Goal: Task Accomplishment & Management: Manage account settings

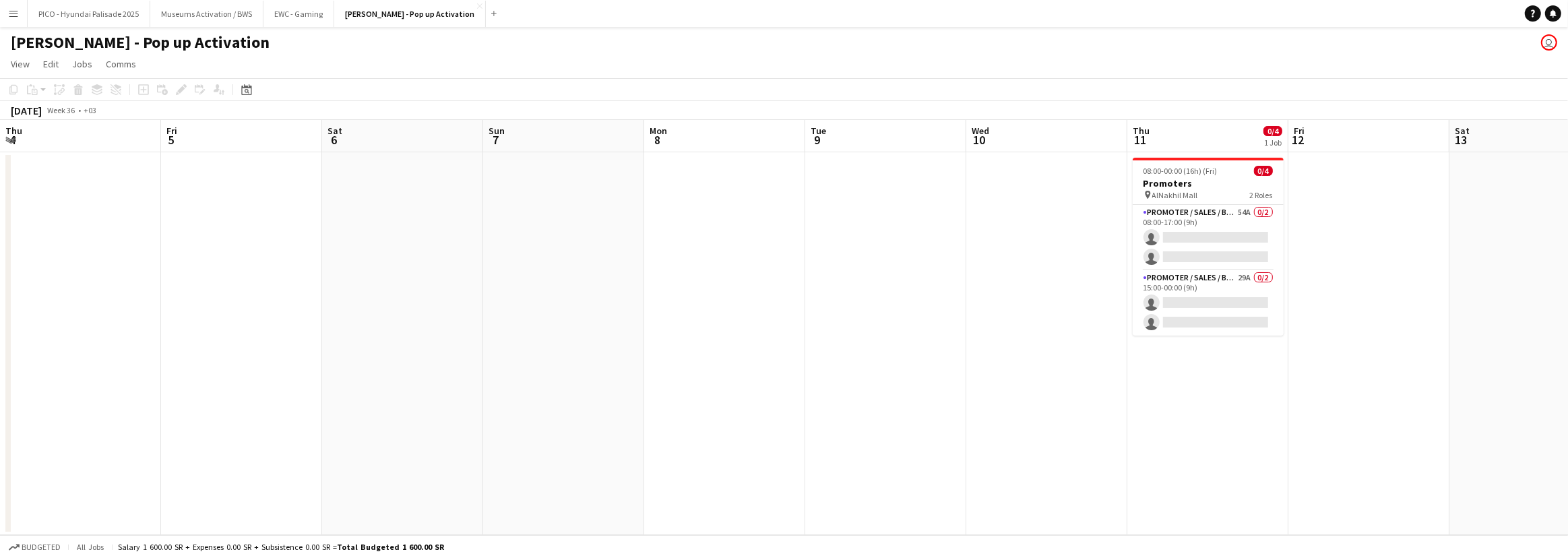
scroll to position [0, 555]
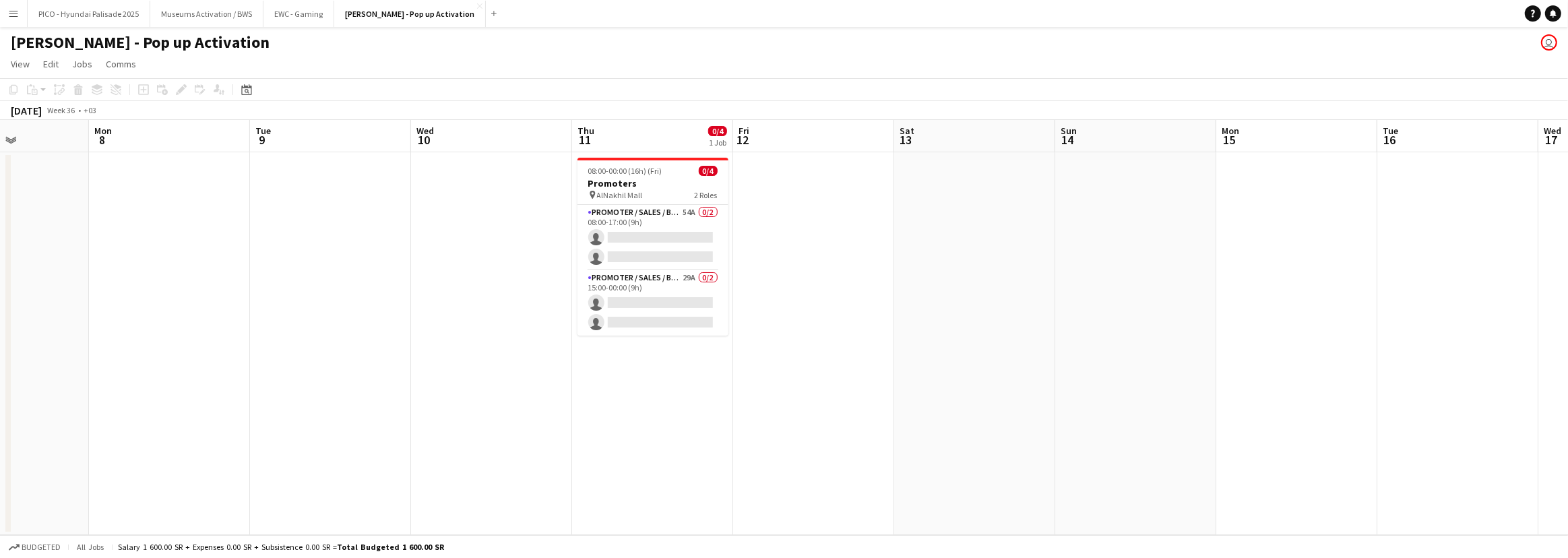
click at [13, 19] on button "Menu" at bounding box center [13, 13] width 27 height 27
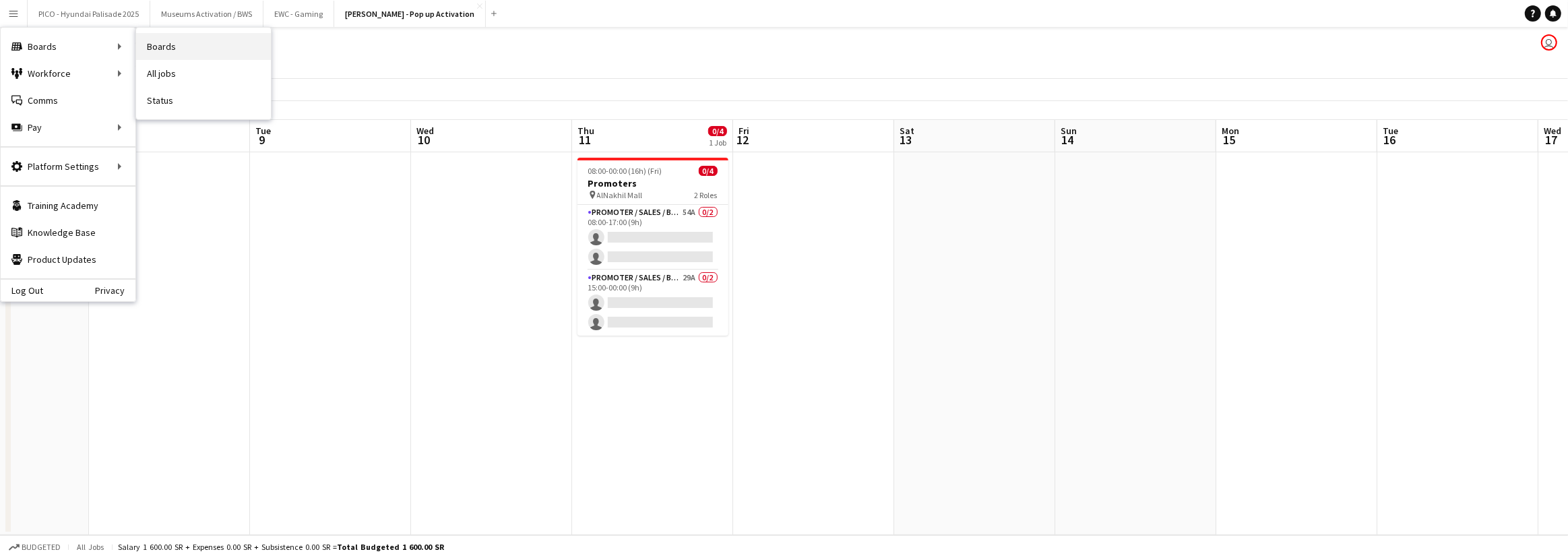
click at [182, 44] on link "Boards" at bounding box center [203, 46] width 134 height 27
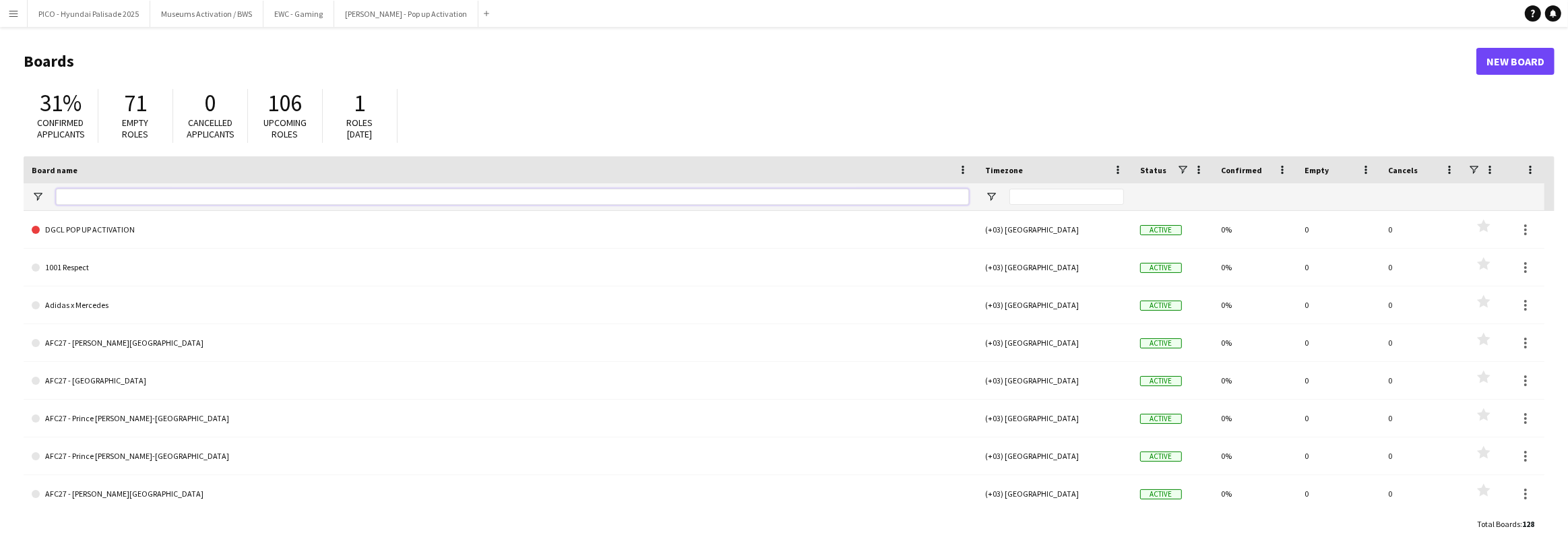
click at [132, 194] on input "Board name Filter Input" at bounding box center [512, 197] width 913 height 16
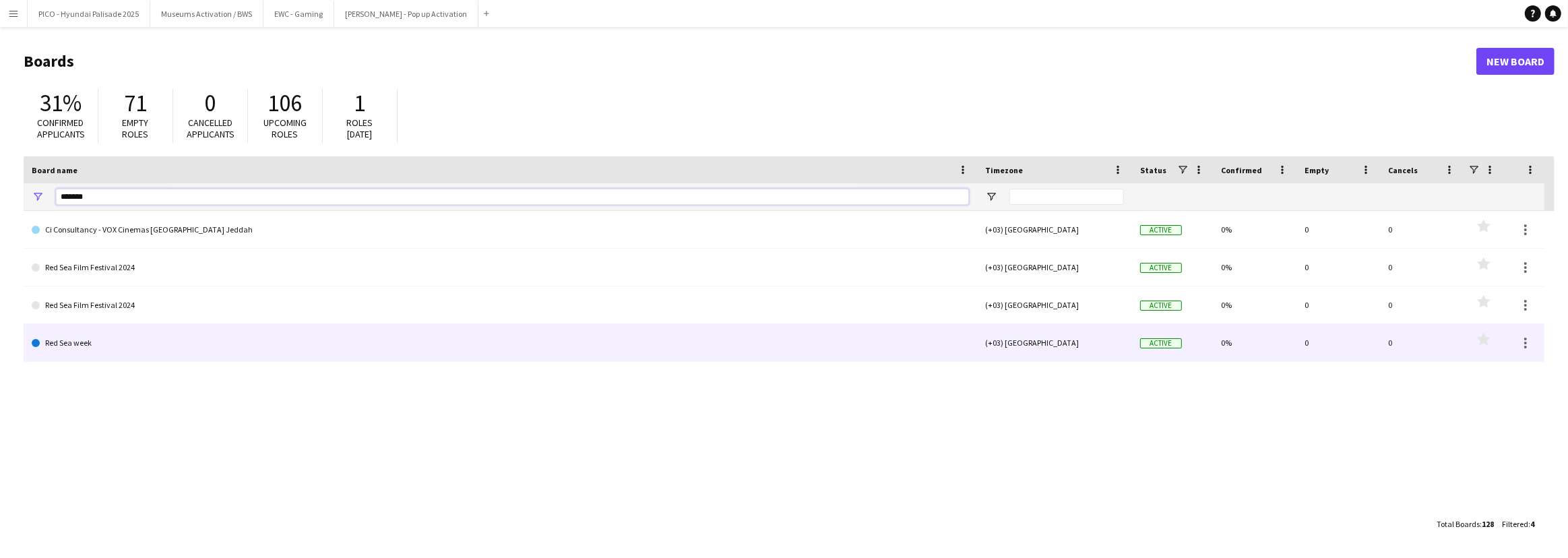
type input "*******"
click at [112, 338] on link "Red Sea week" at bounding box center [499, 343] width 937 height 38
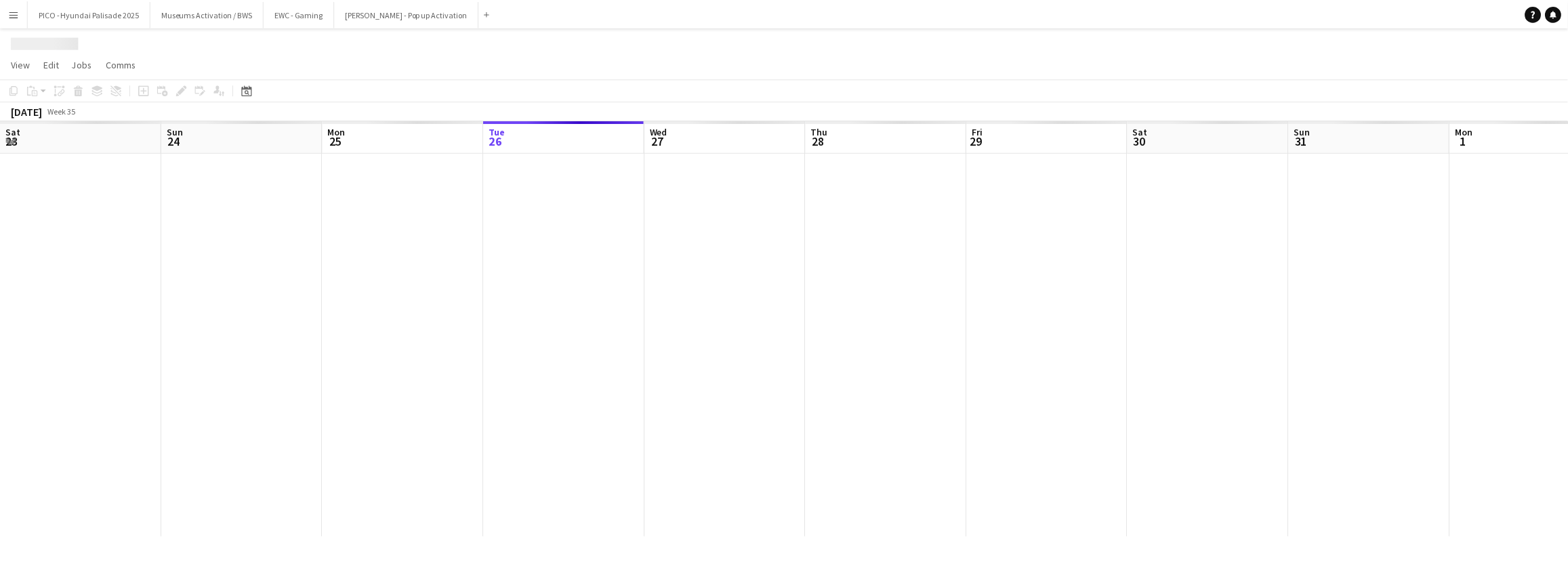
scroll to position [0, 323]
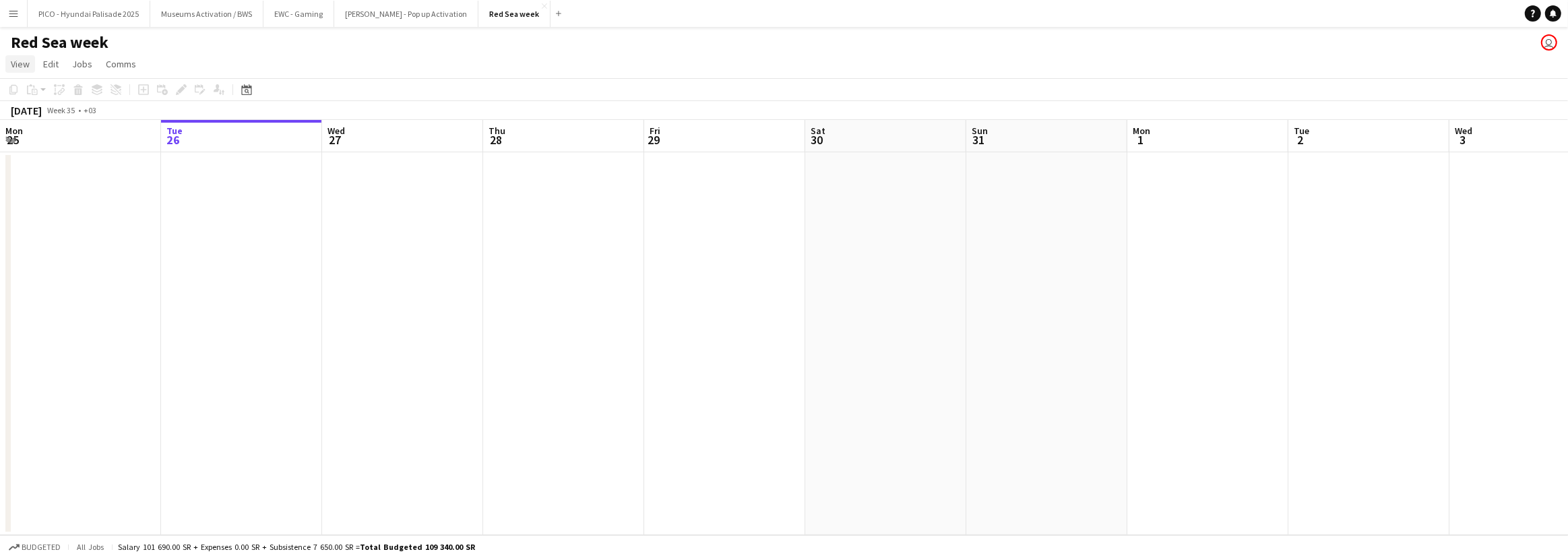
click at [23, 60] on span "View" at bounding box center [20, 64] width 19 height 12
click at [47, 152] on span "Month view" at bounding box center [39, 150] width 45 height 12
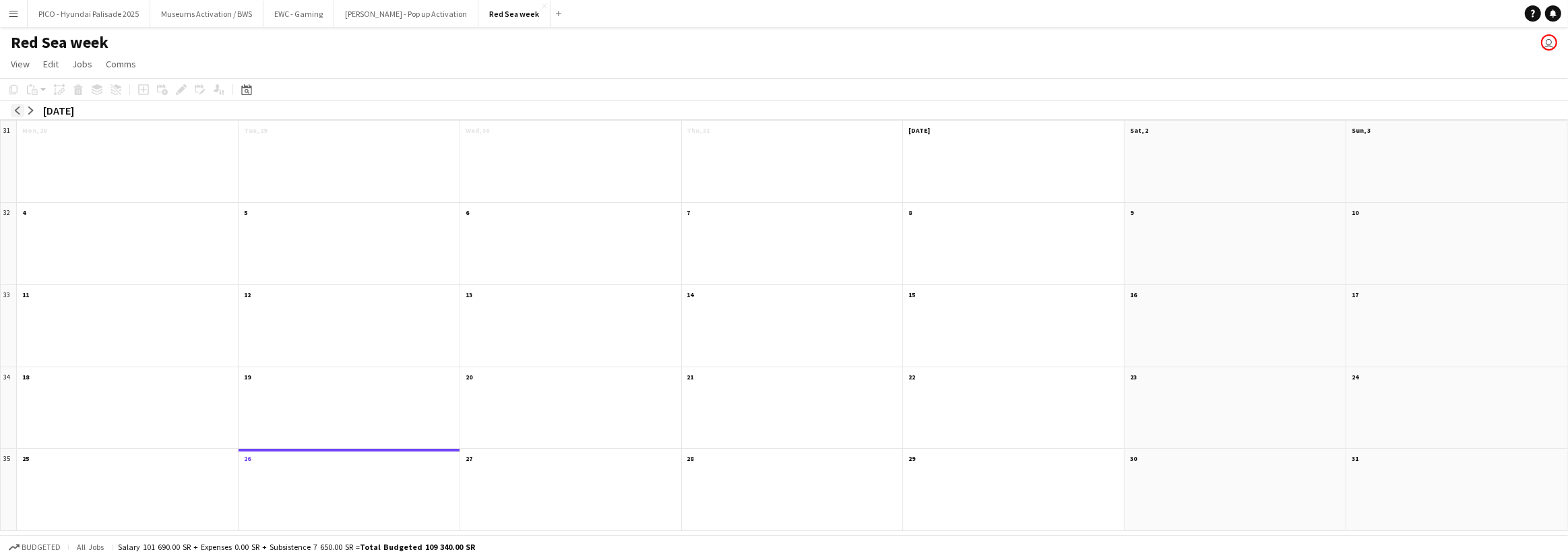
click at [21, 109] on app-icon "arrow-left" at bounding box center [18, 110] width 8 height 8
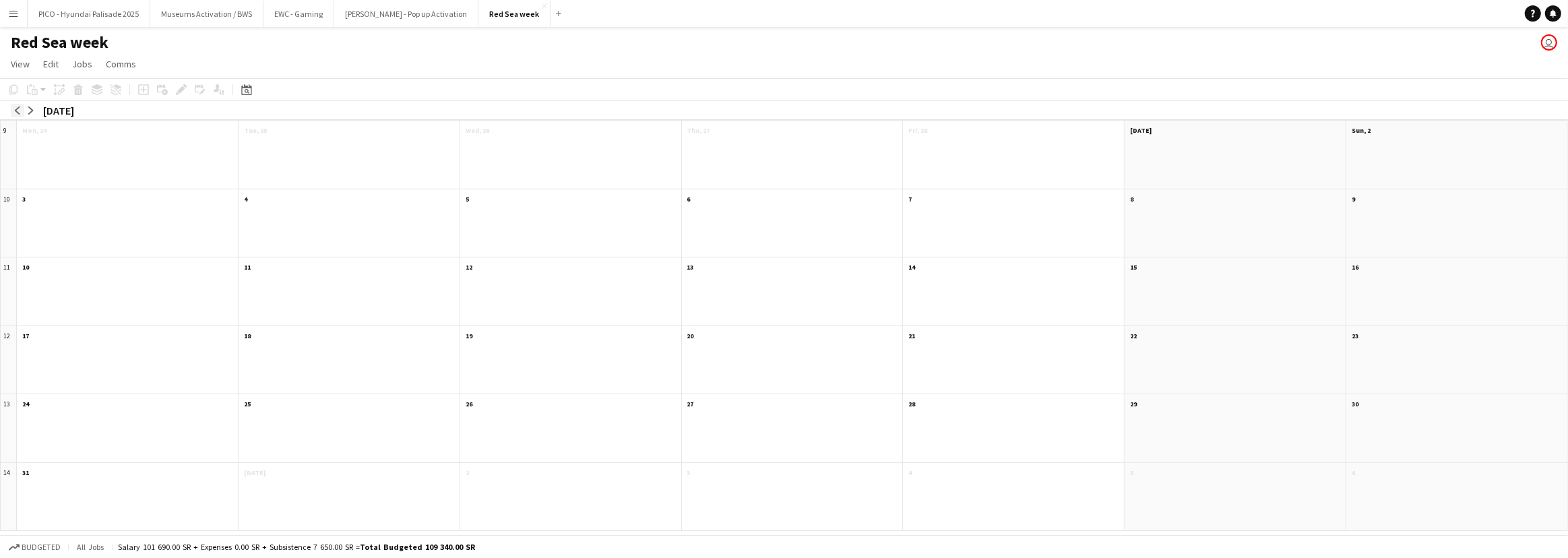
click at [21, 109] on app-icon "arrow-left" at bounding box center [18, 110] width 8 height 8
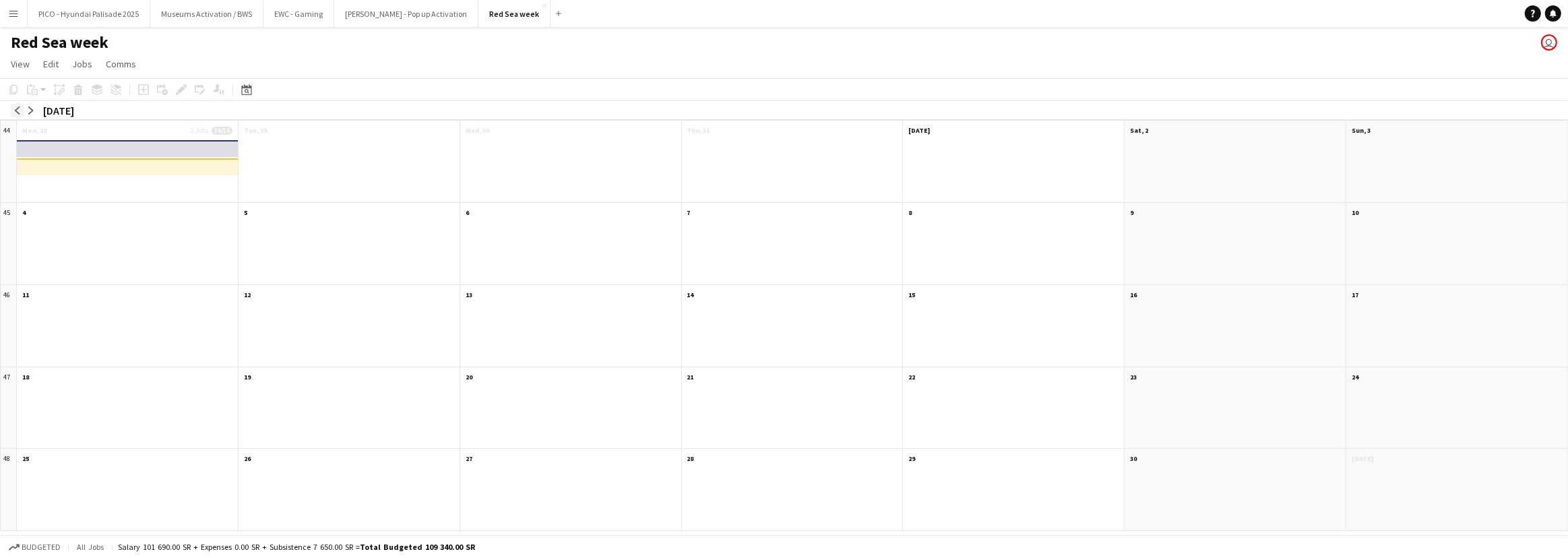
click at [21, 109] on app-icon "arrow-left" at bounding box center [18, 110] width 8 height 8
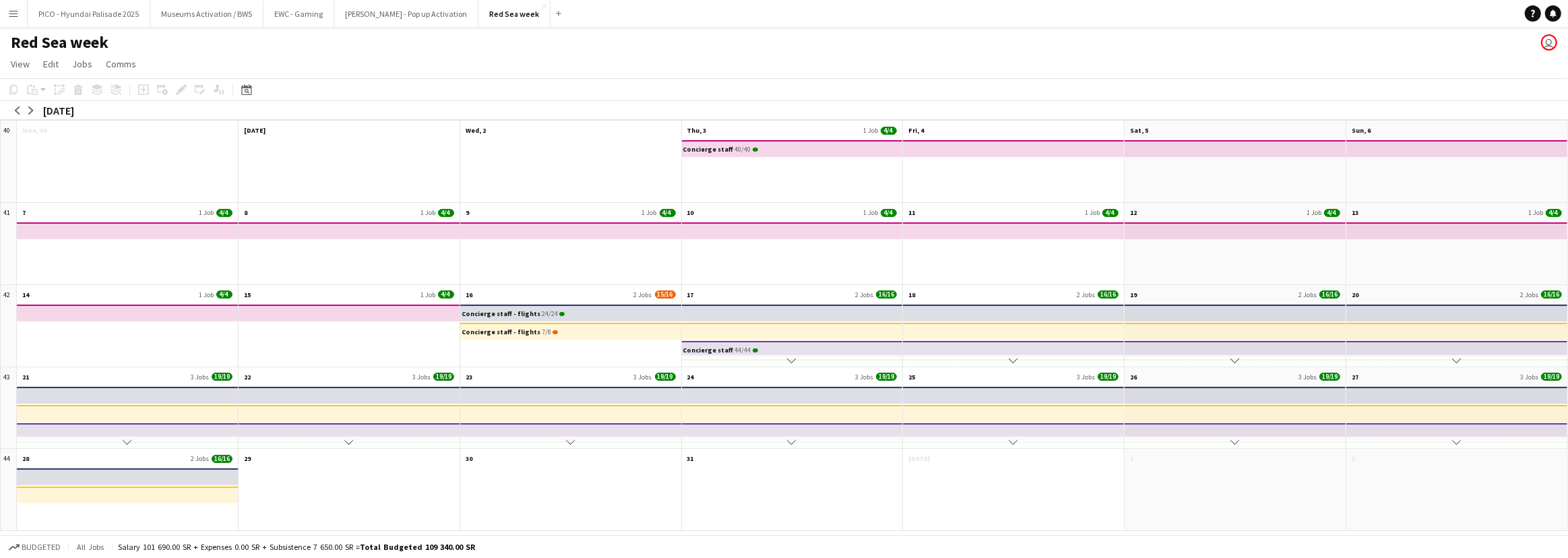
click at [712, 163] on div "Concierge staff 40/40" at bounding box center [792, 170] width 221 height 65
click at [781, 146] on app-mini-top-bar "Concierge staff 40/40" at bounding box center [791, 148] width 223 height 17
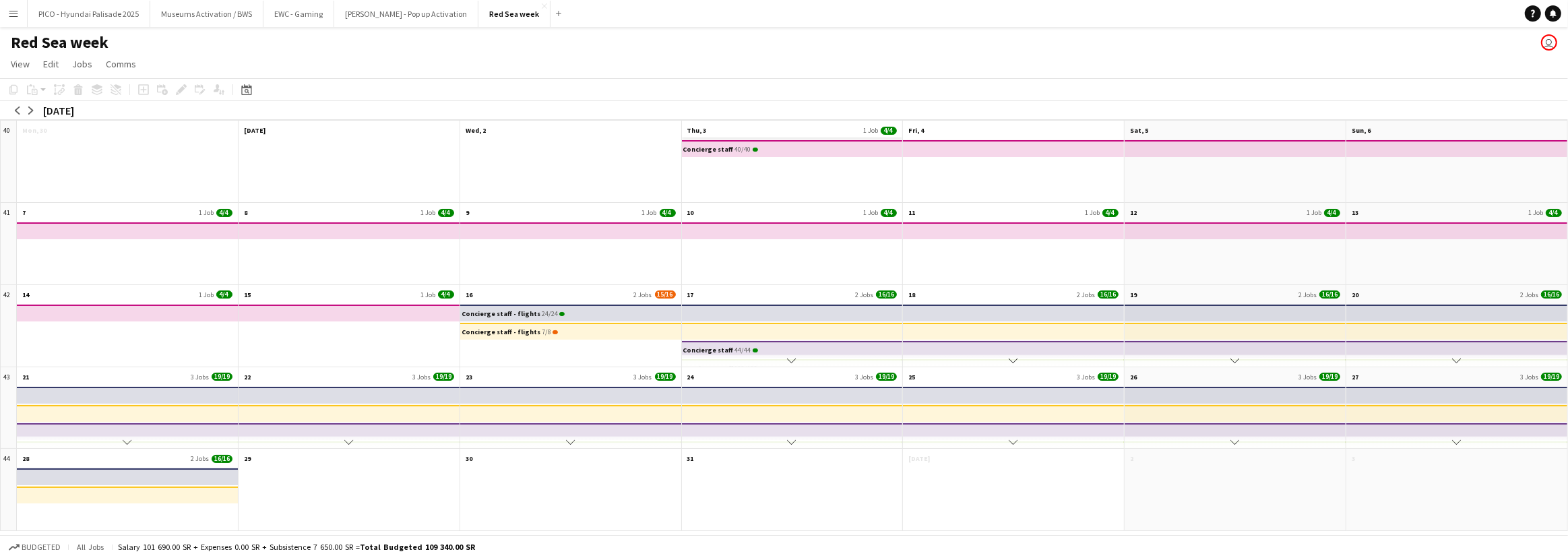
click at [782, 126] on app-month-view-date-header "Thu, 3 1 Job 4/4" at bounding box center [792, 129] width 221 height 17
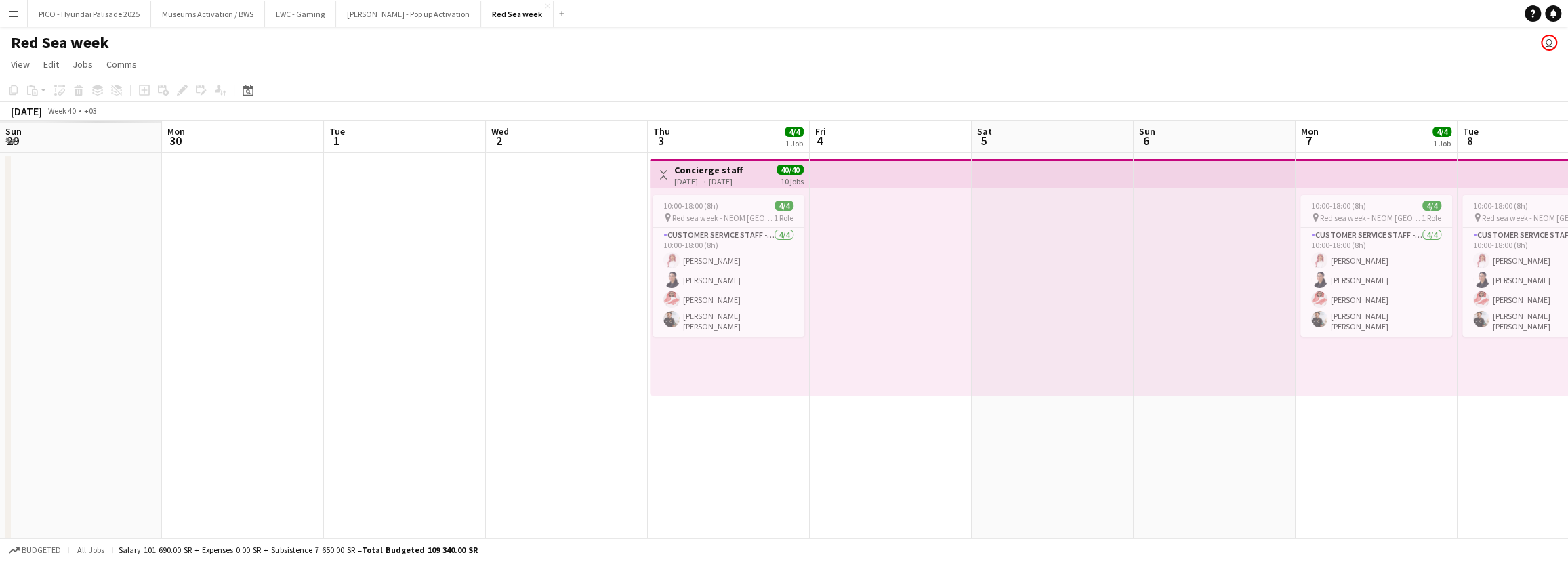
click at [1134, 127] on app-board-header-date "Sun 6" at bounding box center [1215, 136] width 162 height 33
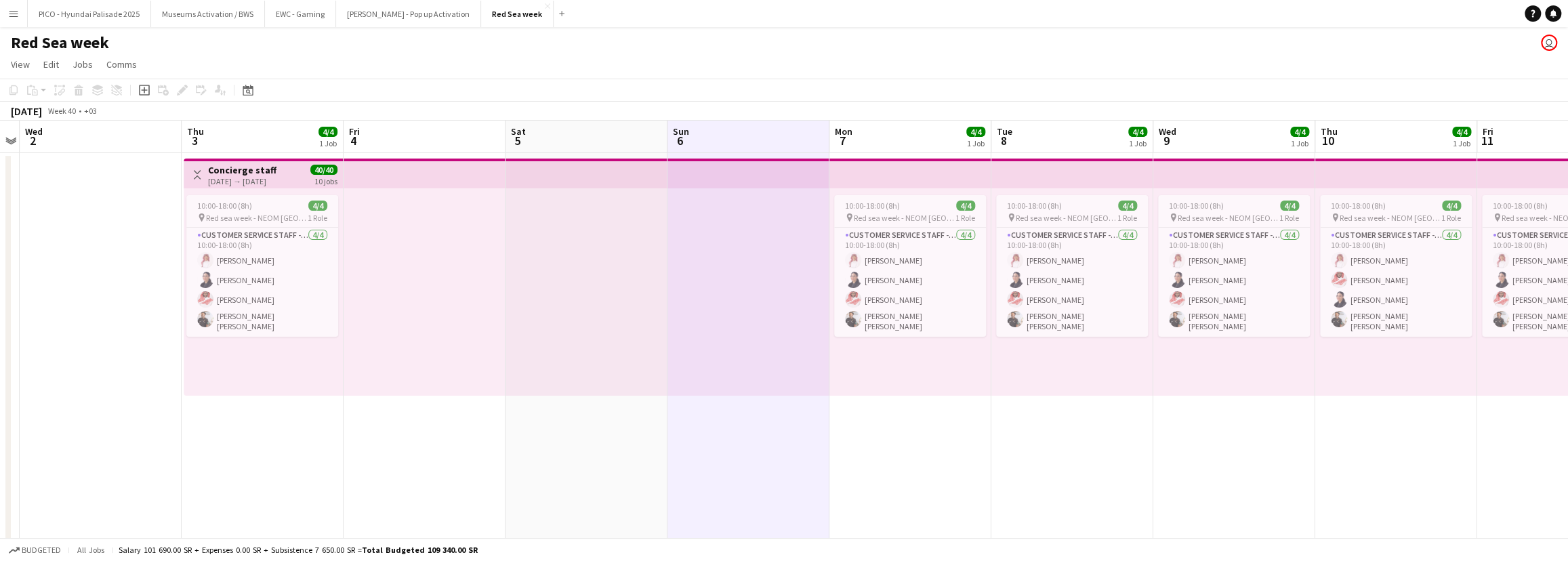
click at [341, 191] on div "10:00-18:00 (8h) 4/4 pin Red sea week - NEOM [GEOGRAPHIC_DATA] 1 Role Customer …" at bounding box center [263, 292] width 159 height 207
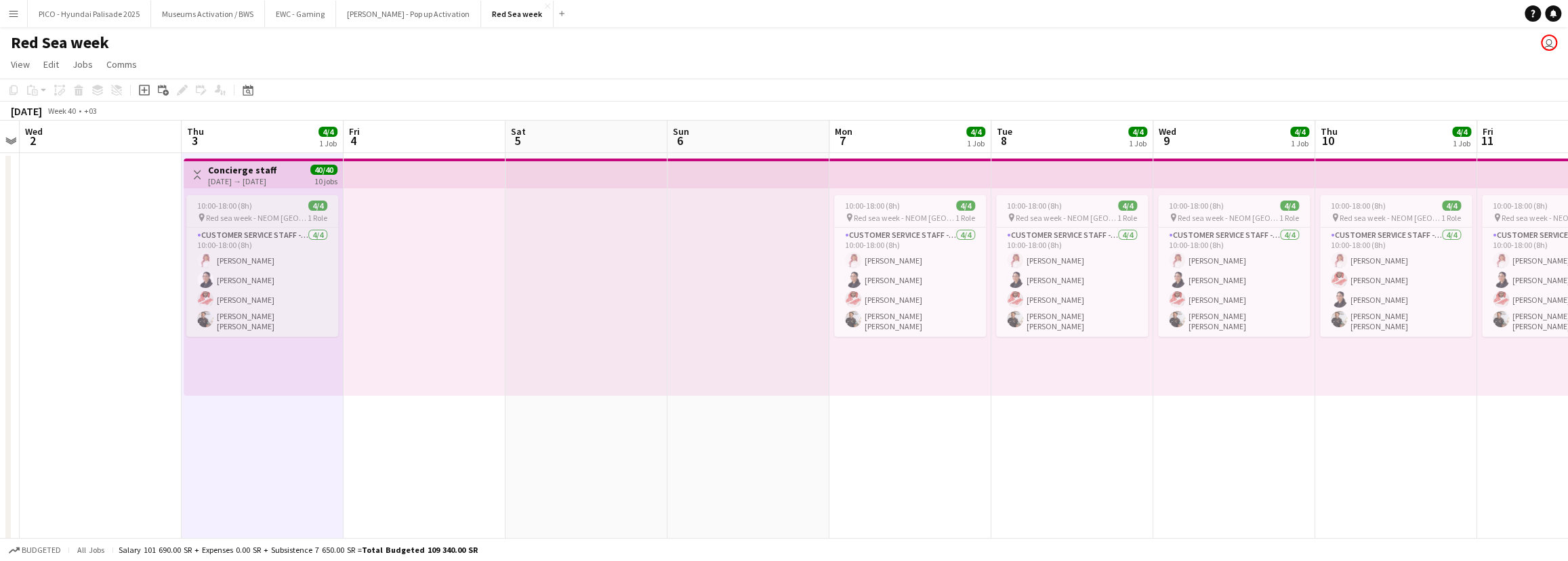
click at [329, 203] on div "10:00-18:00 (8h) 4/4" at bounding box center [262, 205] width 152 height 10
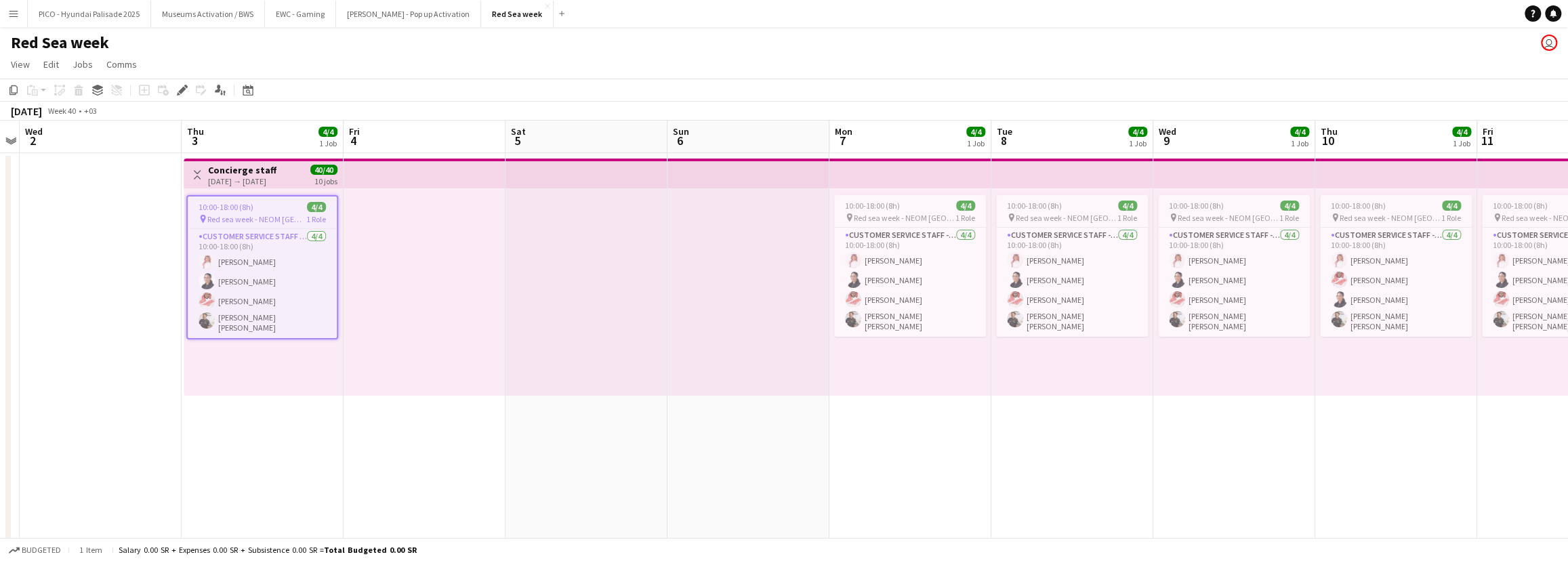
click at [269, 353] on div "10:00-18:00 (8h) 4/4 pin Red sea week - NEOM [GEOGRAPHIC_DATA] 1 Role Customer …" at bounding box center [263, 292] width 159 height 207
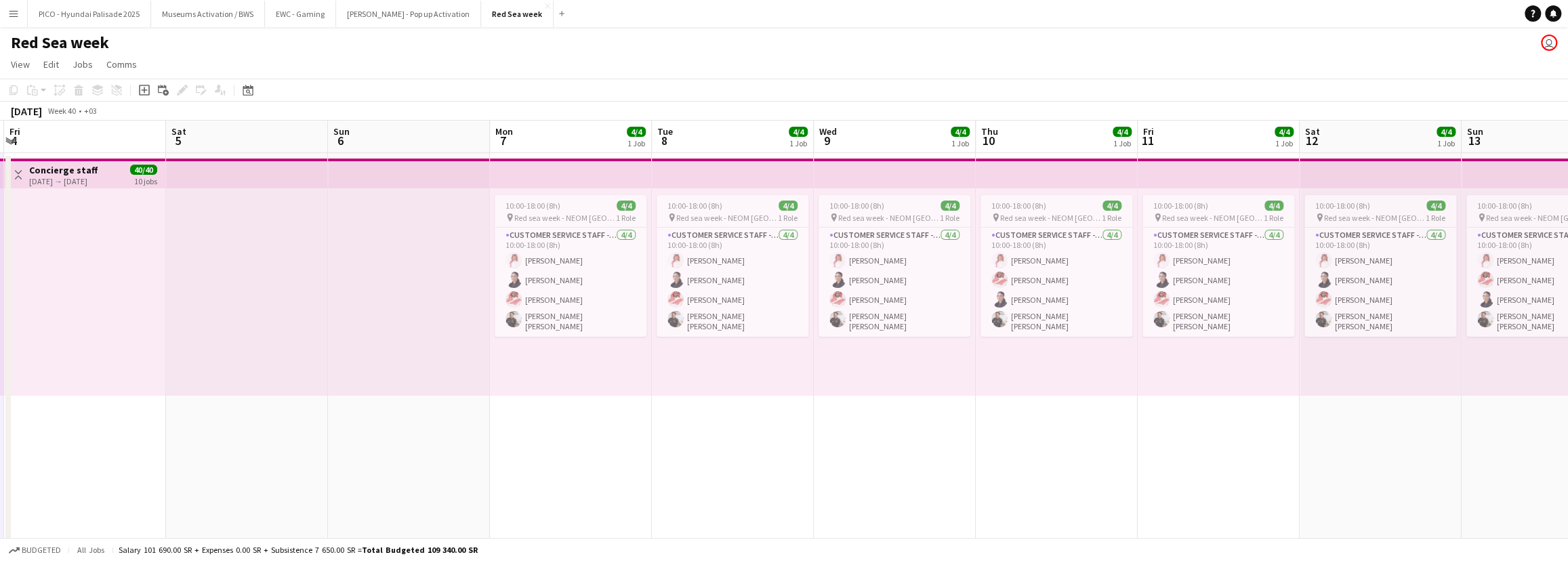
drag, startPoint x: 771, startPoint y: 316, endPoint x: 657, endPoint y: 346, distance: 117.9
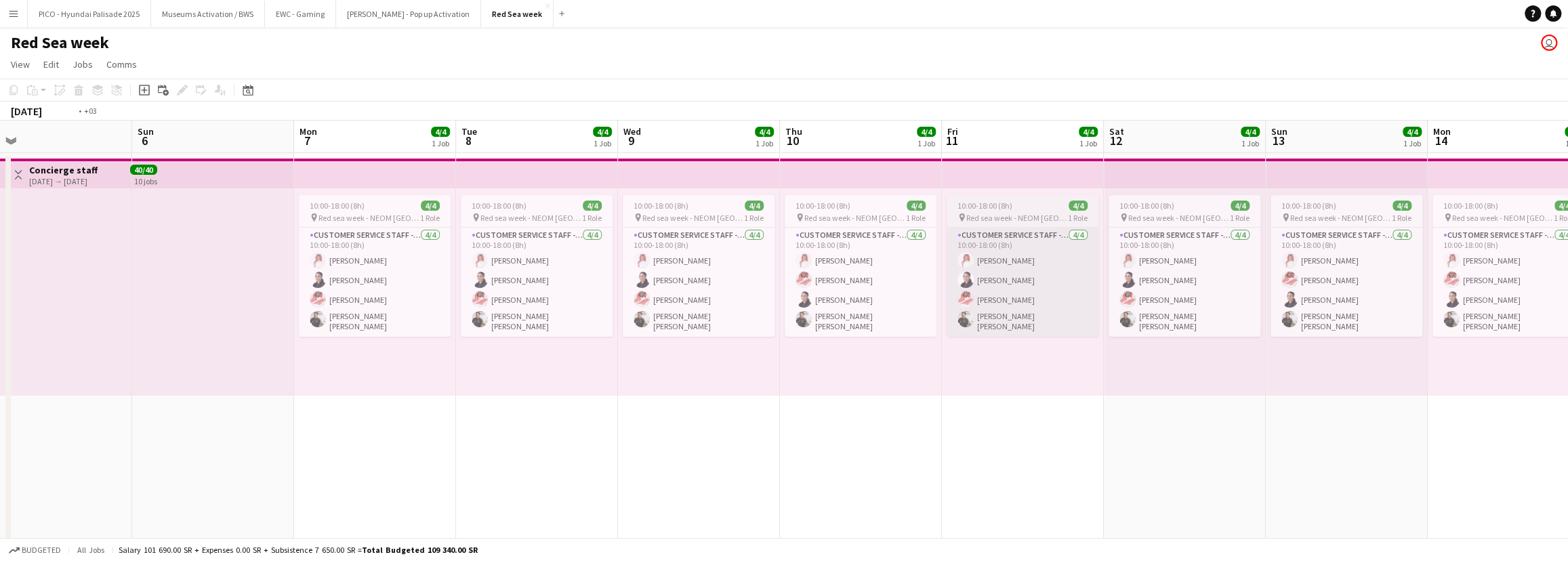
drag, startPoint x: 708, startPoint y: 336, endPoint x: 577, endPoint y: 331, distance: 131.1
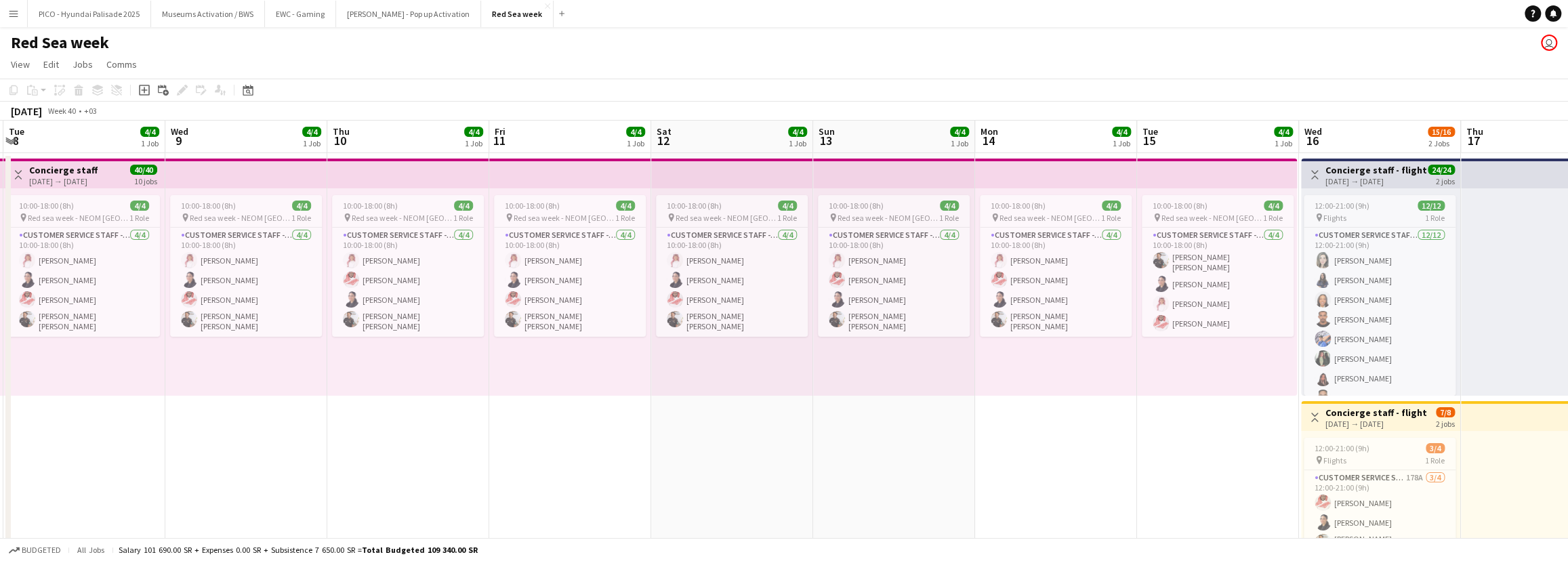
drag, startPoint x: 502, startPoint y: 337, endPoint x: 396, endPoint y: 347, distance: 106.5
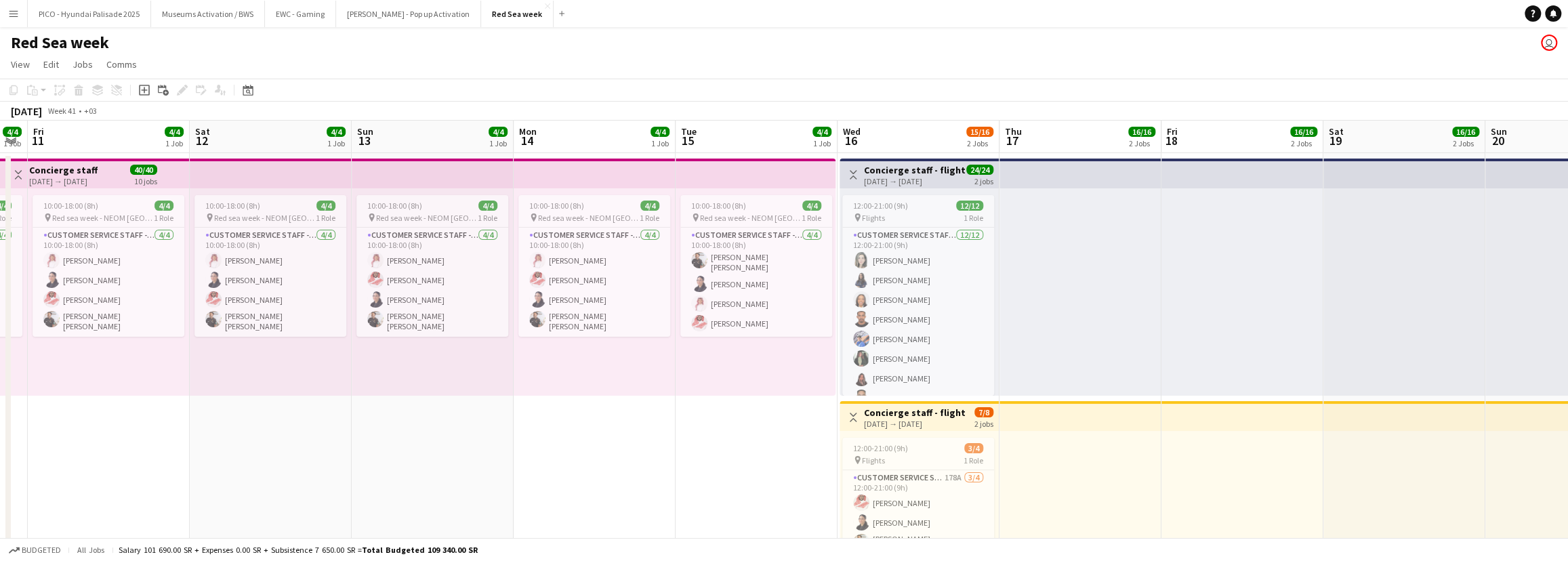
drag, startPoint x: 389, startPoint y: 333, endPoint x: 632, endPoint y: 334, distance: 243.0
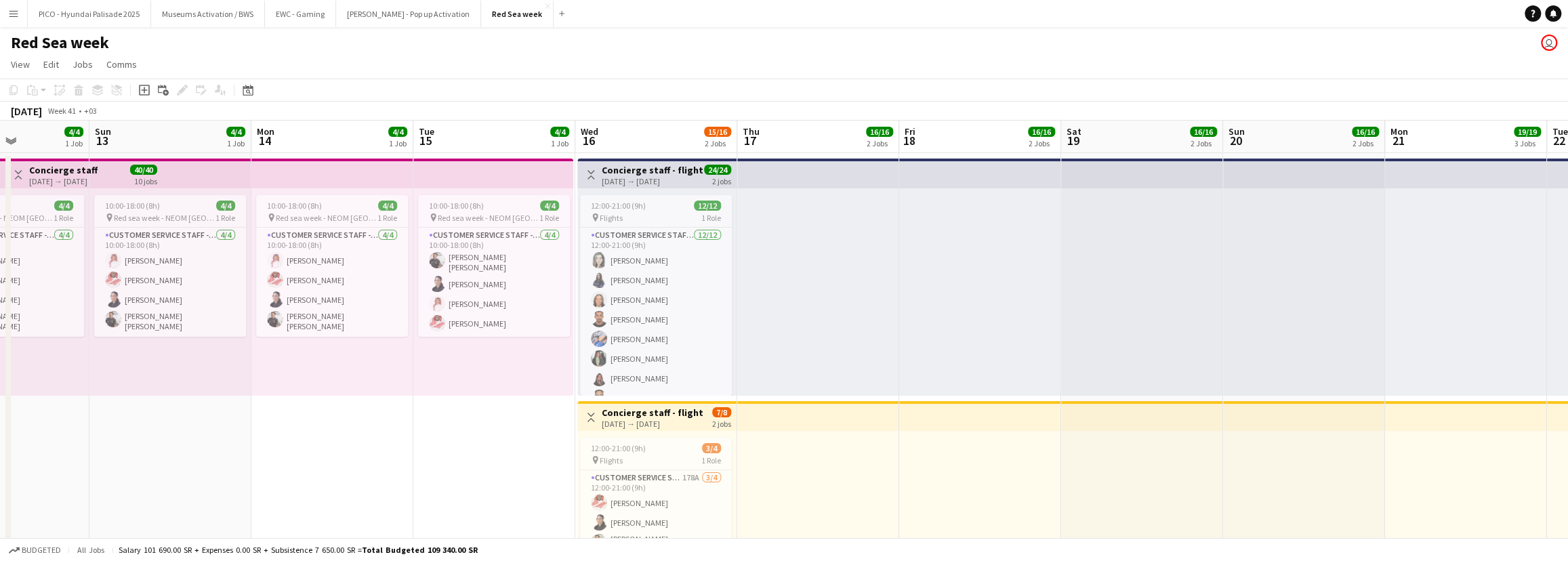
drag, startPoint x: 516, startPoint y: 324, endPoint x: 615, endPoint y: 322, distance: 99.0
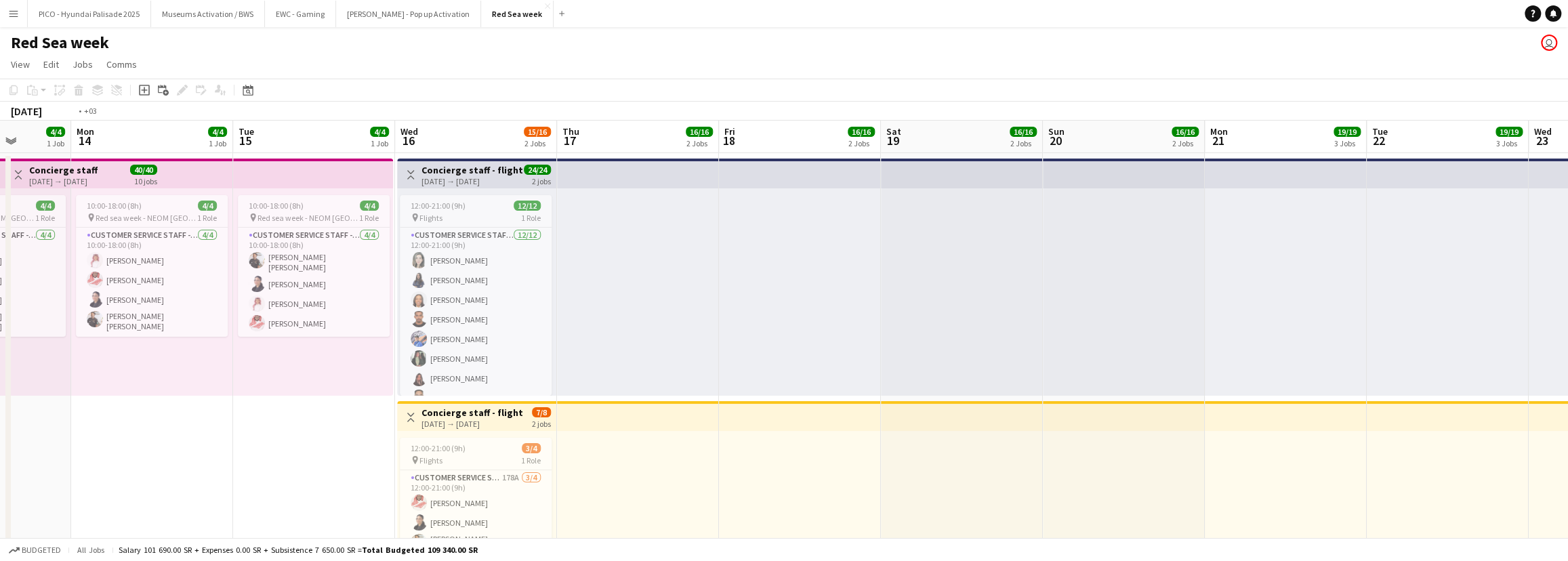
drag, startPoint x: 743, startPoint y: 299, endPoint x: 368, endPoint y: 272, distance: 376.0
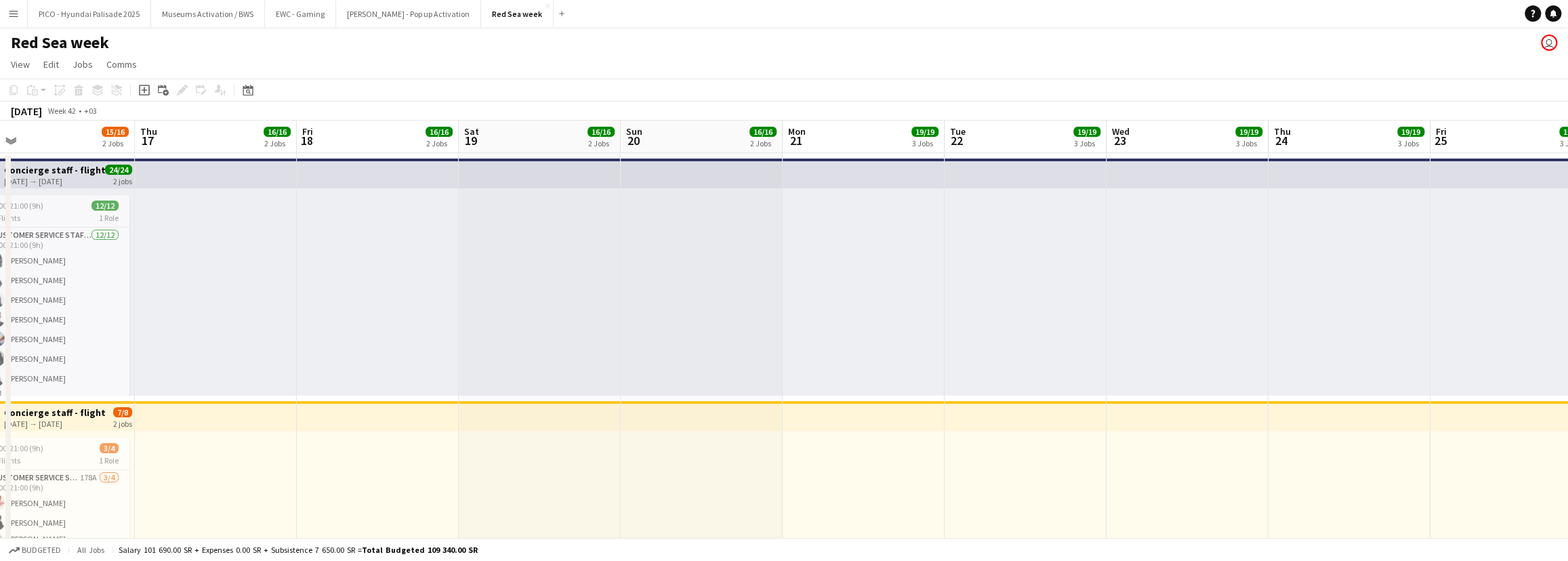
drag, startPoint x: 646, startPoint y: 281, endPoint x: 366, endPoint y: 273, distance: 280.1
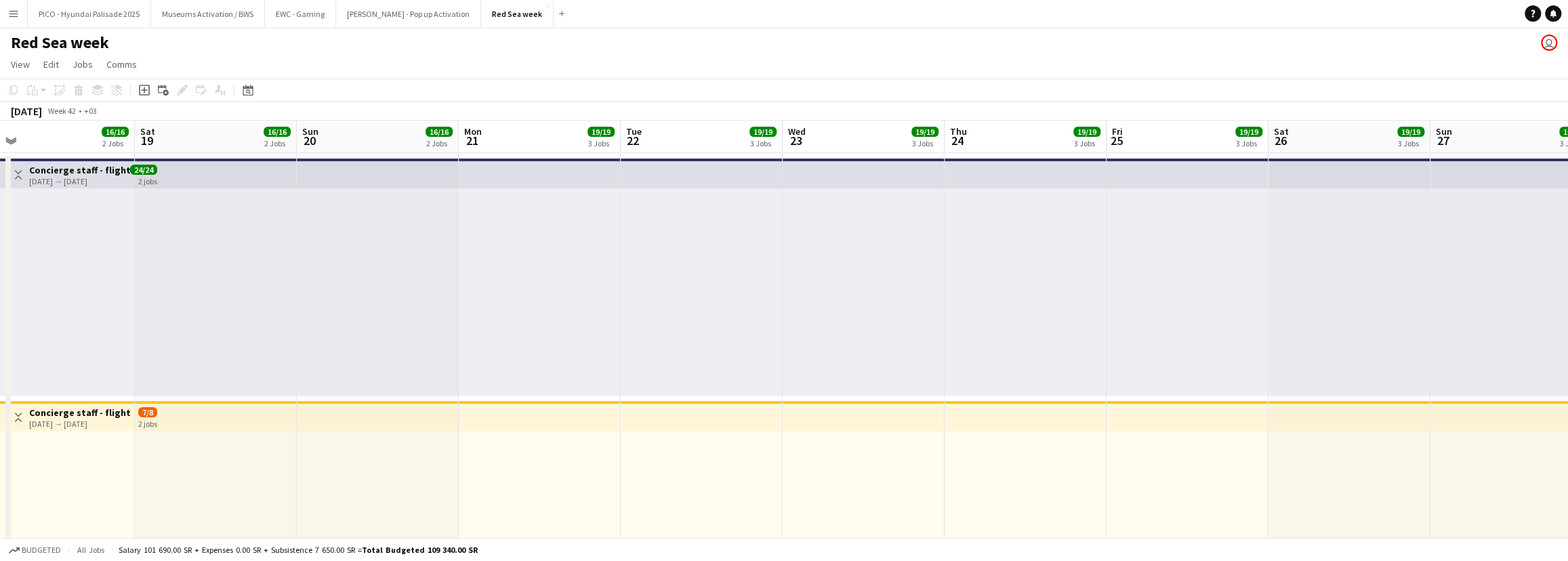
drag, startPoint x: 832, startPoint y: 288, endPoint x: 468, endPoint y: 278, distance: 364.1
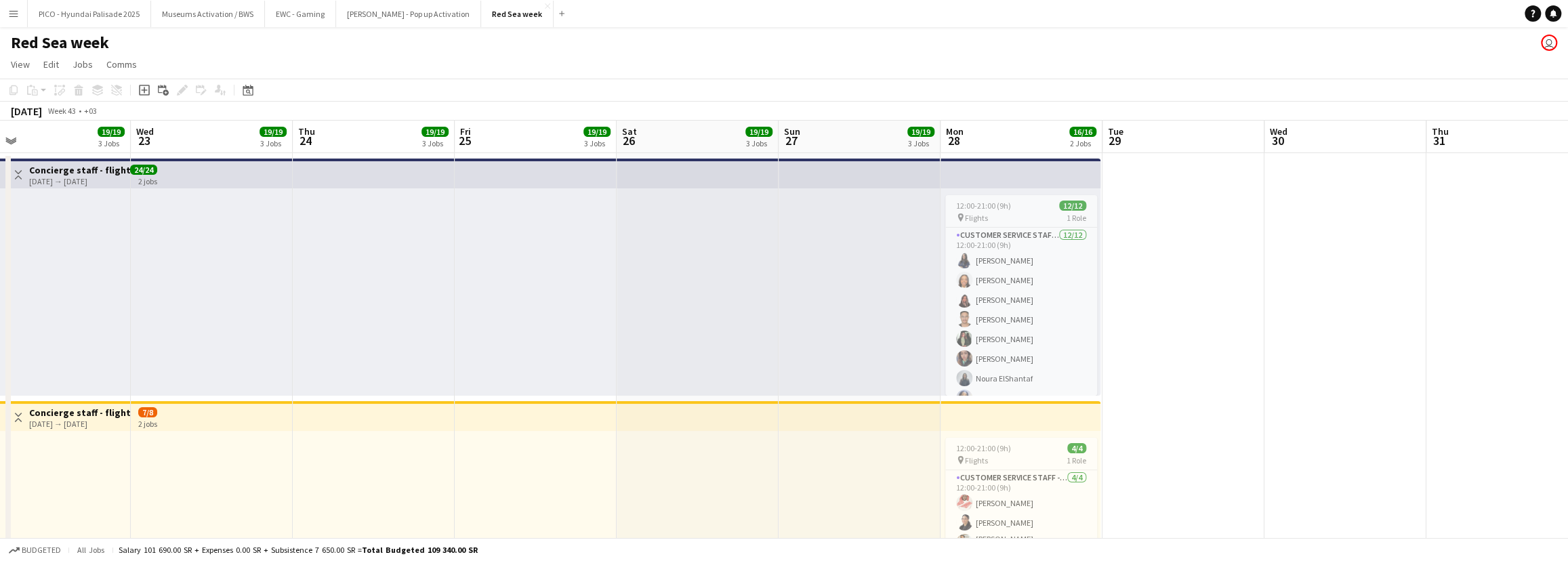
drag, startPoint x: 795, startPoint y: 252, endPoint x: 606, endPoint y: 245, distance: 189.1
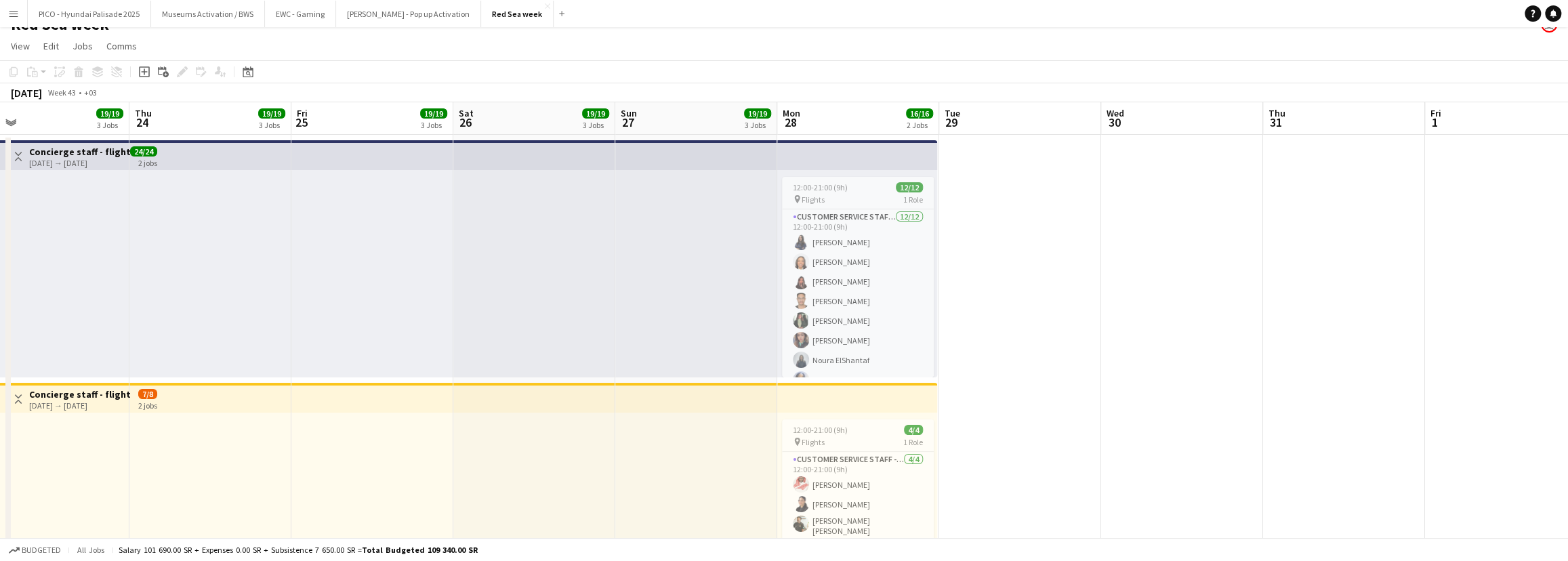
scroll to position [0, 0]
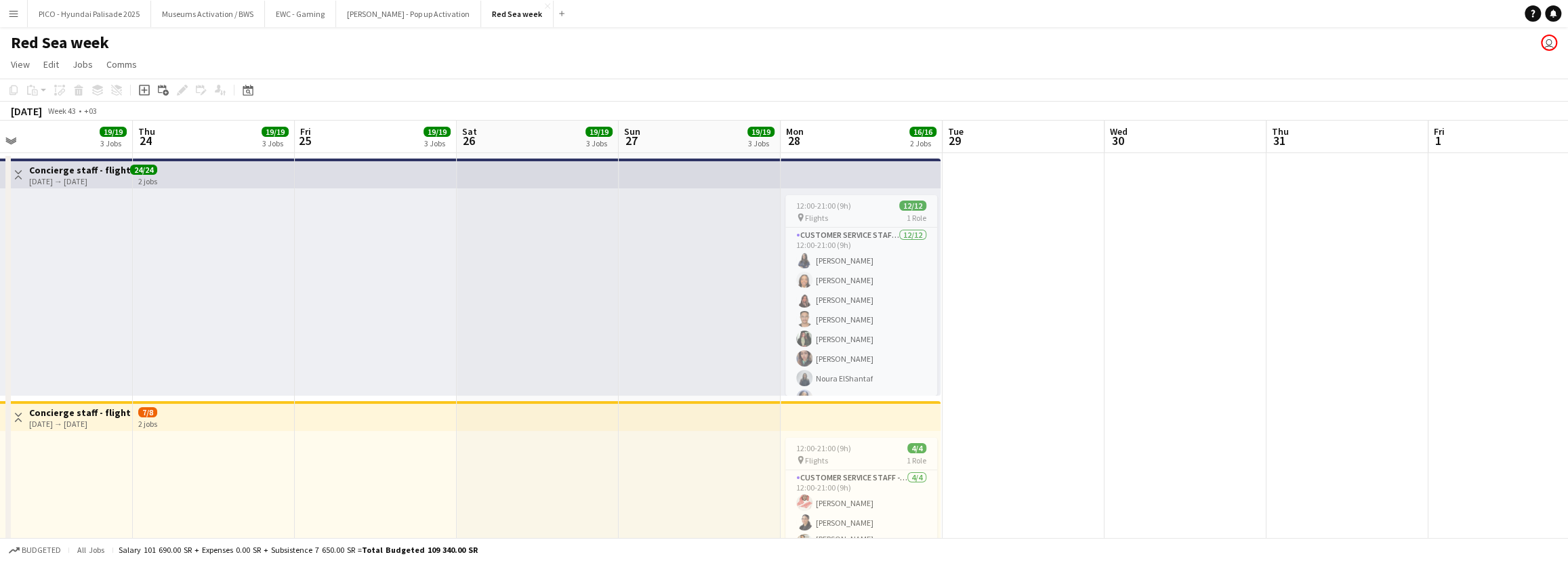
drag, startPoint x: 668, startPoint y: 288, endPoint x: 806, endPoint y: 286, distance: 138.0
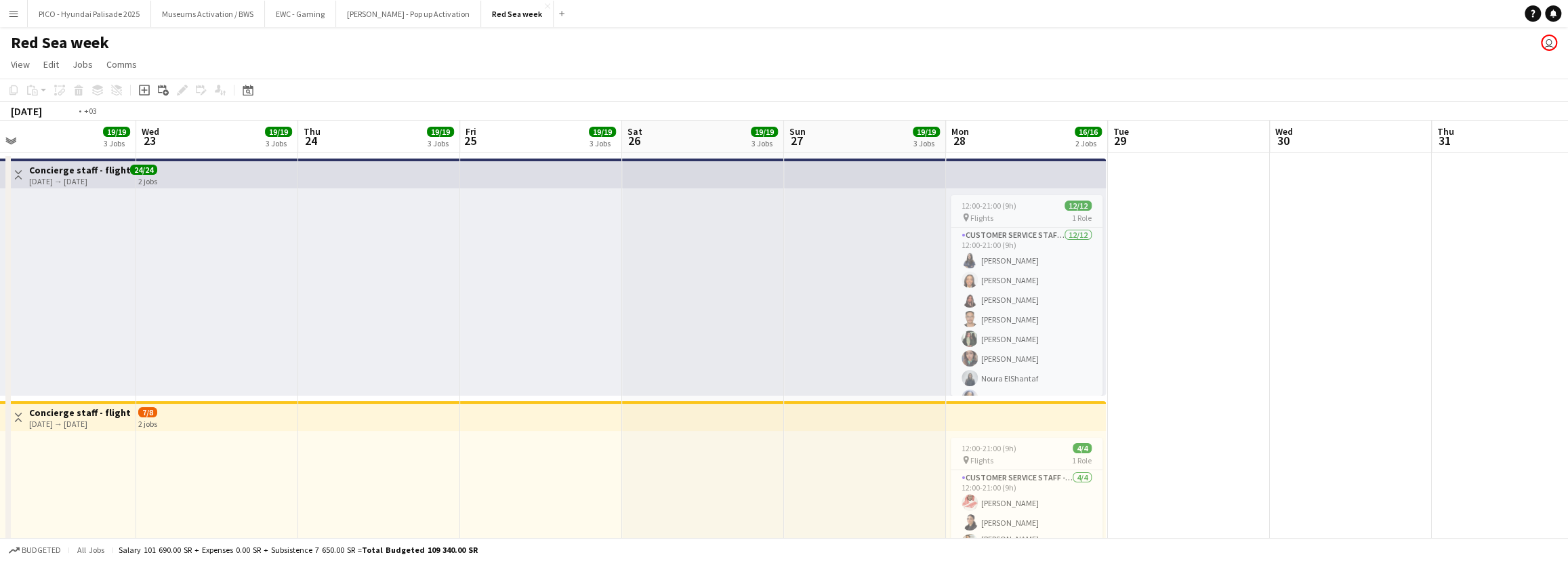
drag, startPoint x: 515, startPoint y: 294, endPoint x: 887, endPoint y: 257, distance: 373.8
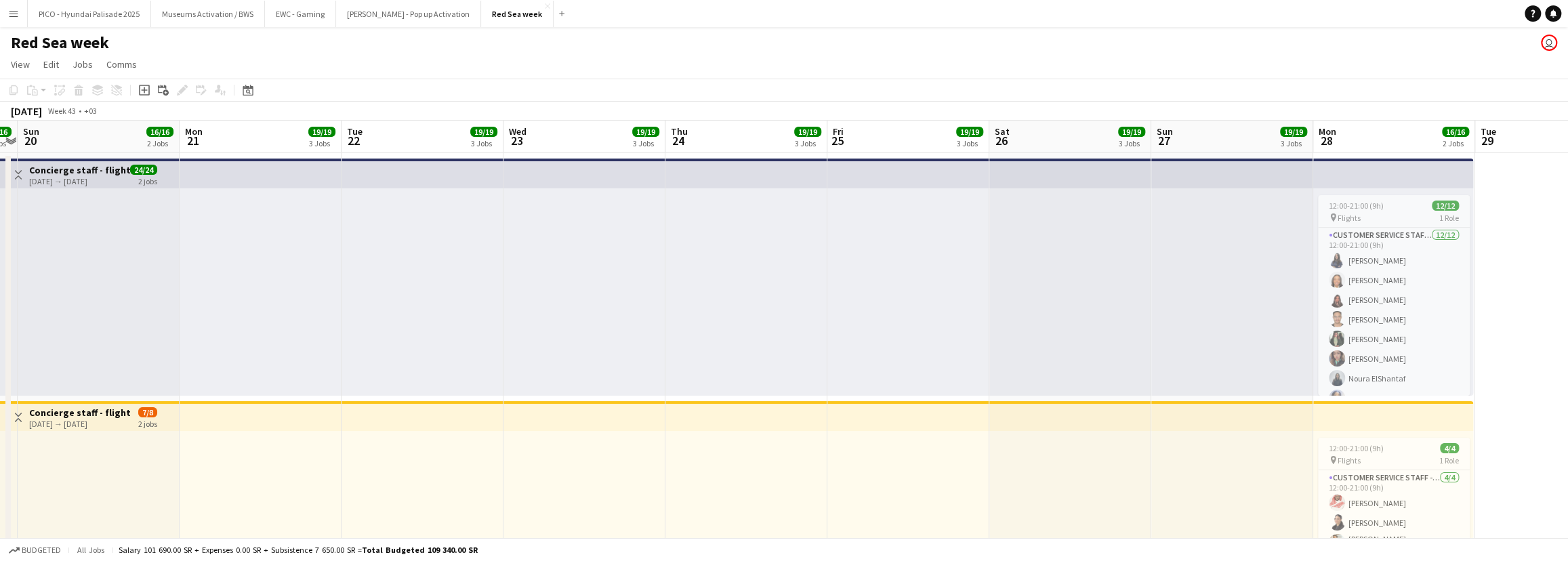
drag, startPoint x: 558, startPoint y: 277, endPoint x: 993, endPoint y: 233, distance: 437.2
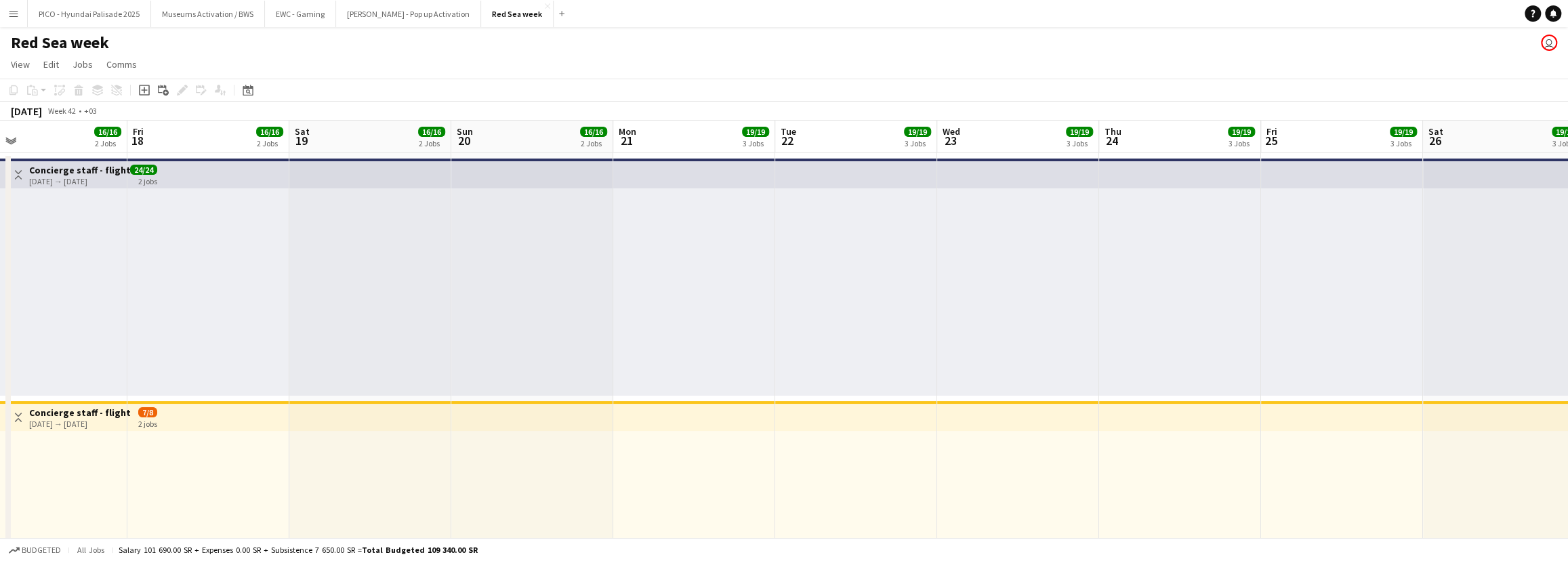
drag, startPoint x: 708, startPoint y: 253, endPoint x: 1028, endPoint y: 218, distance: 321.9
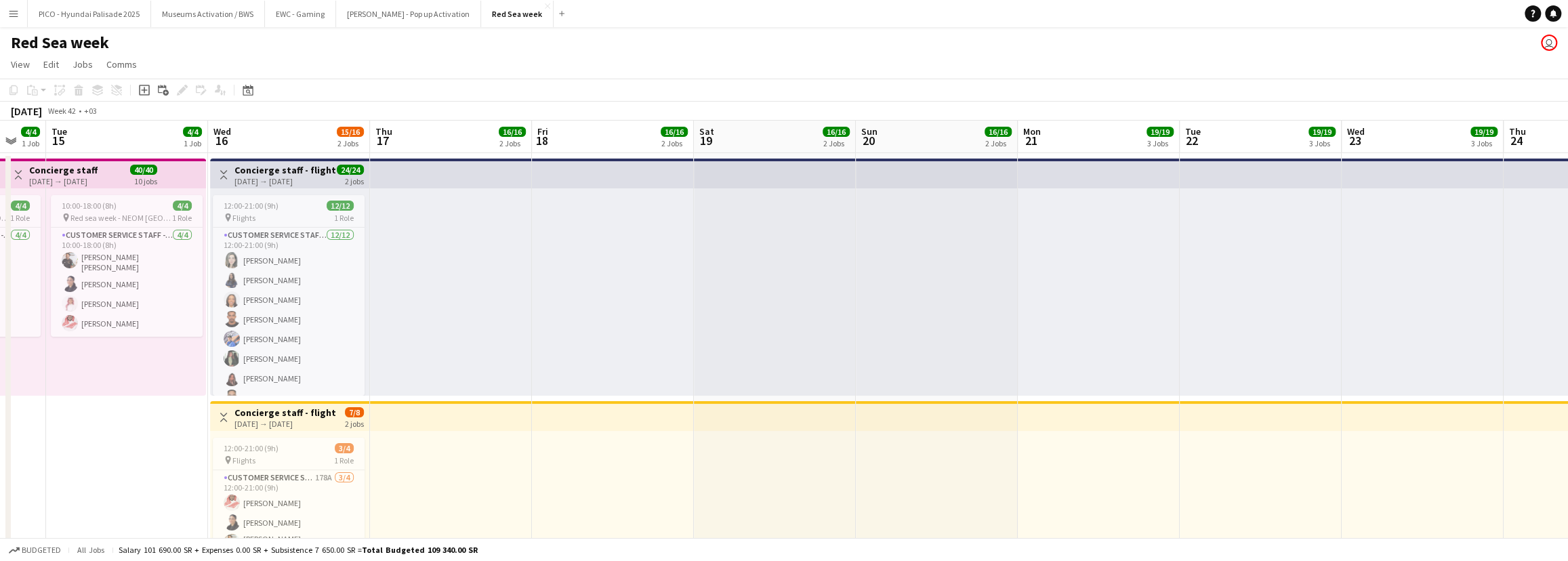
drag, startPoint x: 813, startPoint y: 258, endPoint x: 655, endPoint y: 269, distance: 158.4
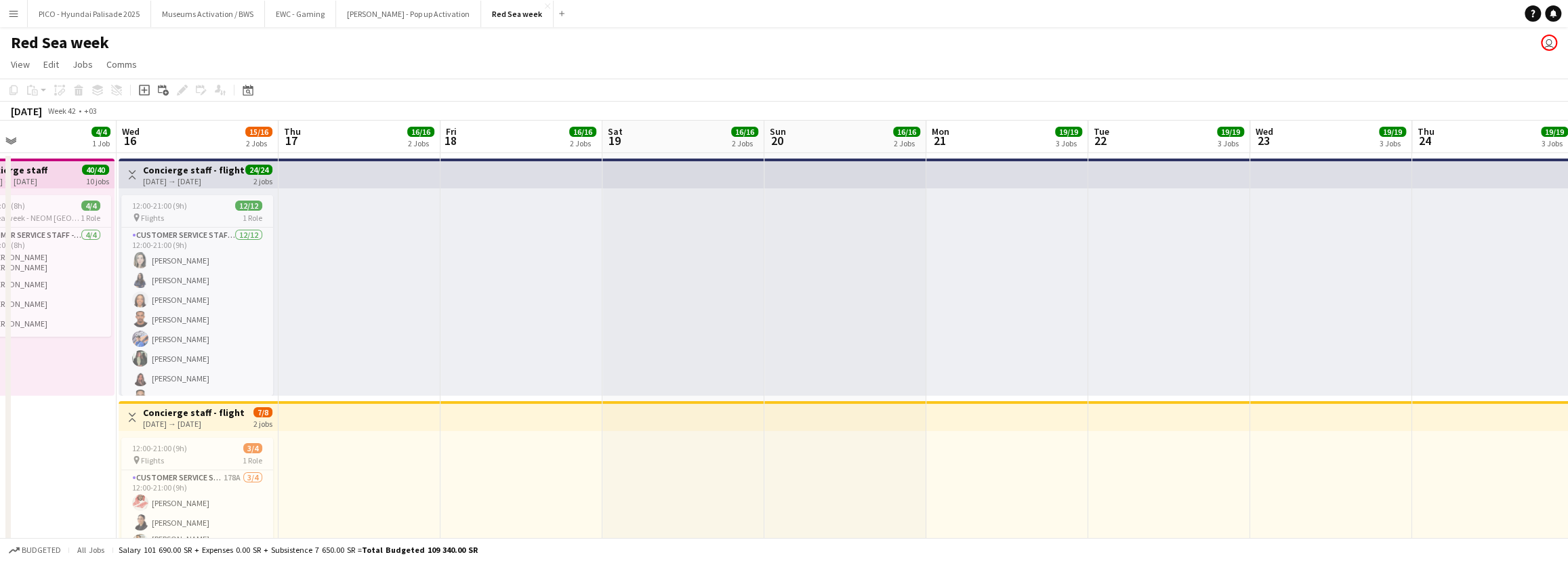
drag, startPoint x: 725, startPoint y: 267, endPoint x: 404, endPoint y: 267, distance: 321.0
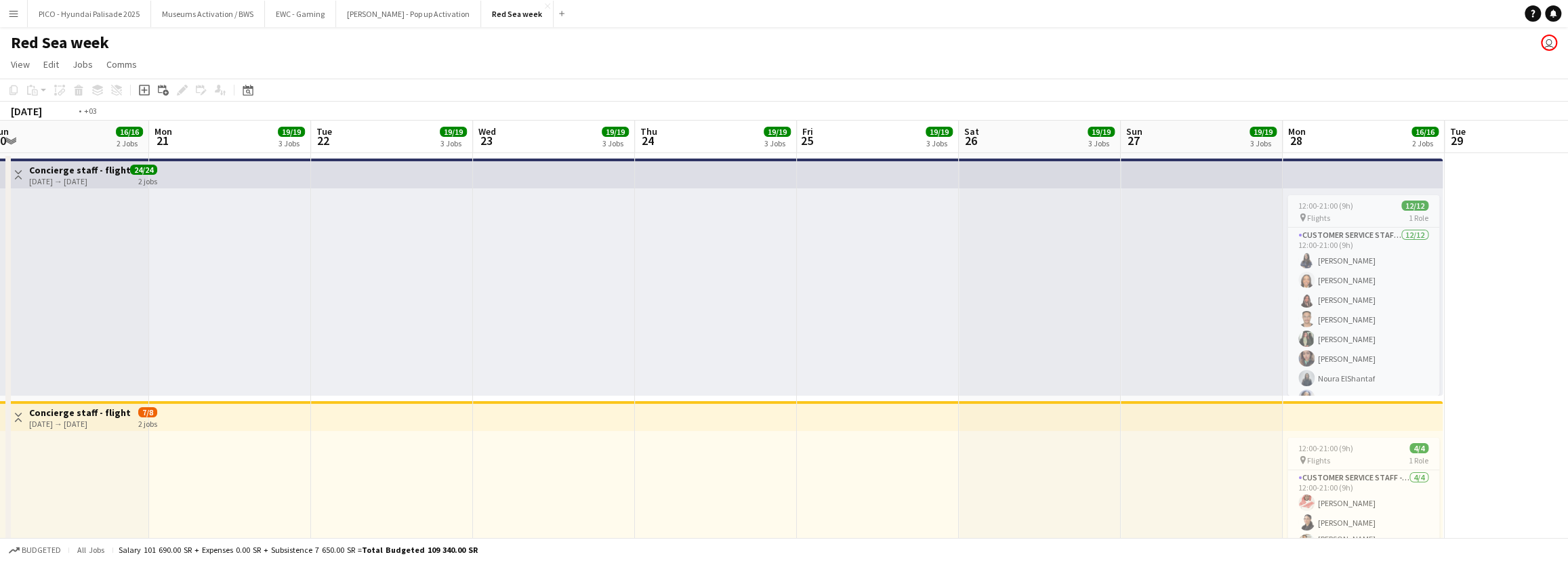
drag, startPoint x: 625, startPoint y: 257, endPoint x: 453, endPoint y: 261, distance: 172.0
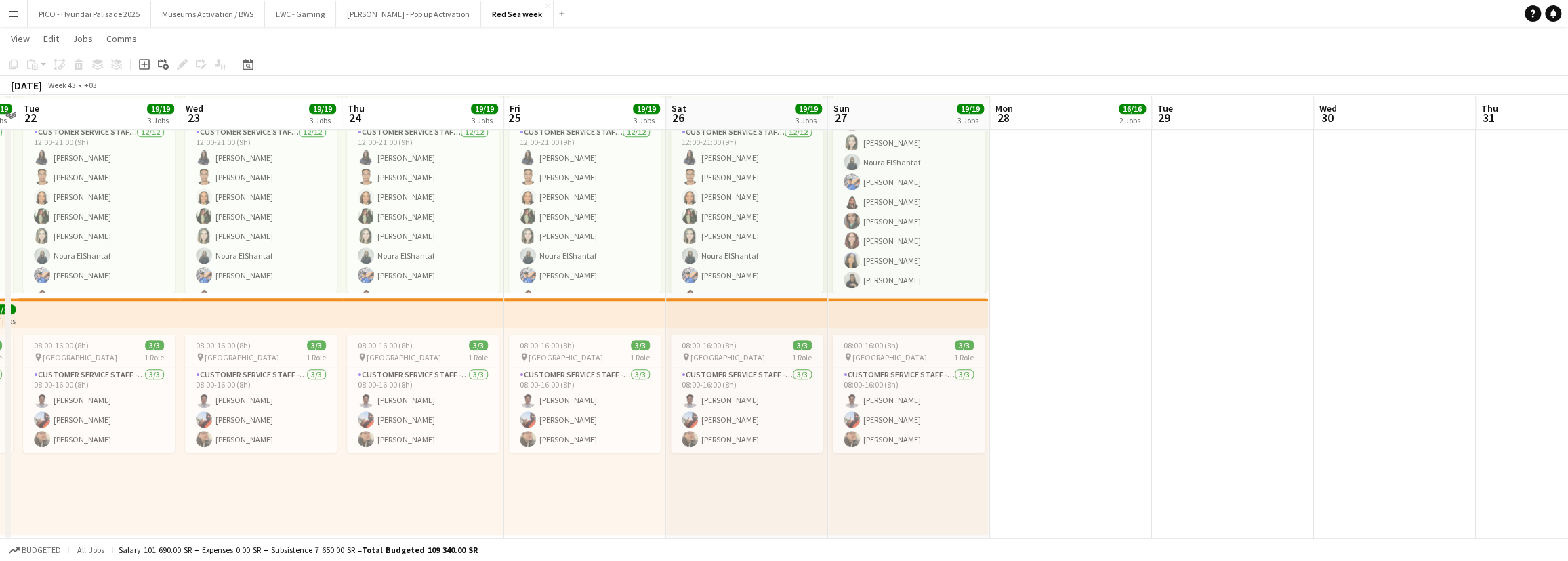
scroll to position [832, 0]
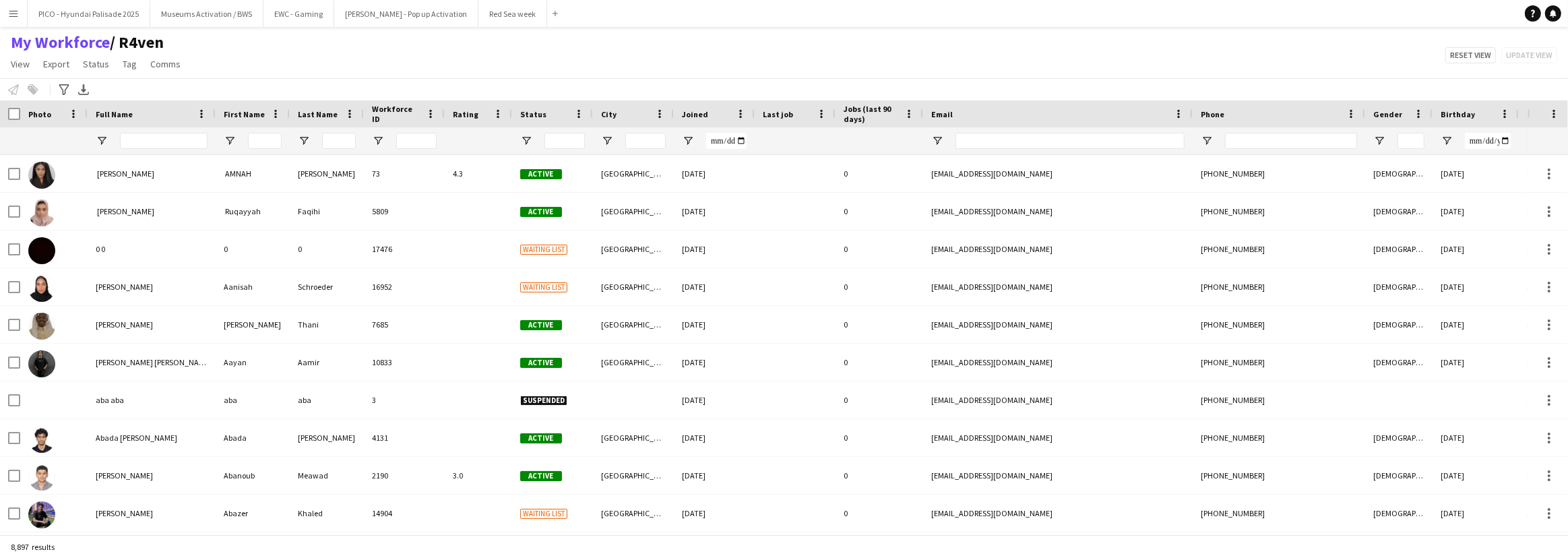
click at [321, 58] on div "My Workforce / R4ven View Views Default view R4ven New view Update view Delete …" at bounding box center [784, 55] width 1568 height 45
type input "**********"
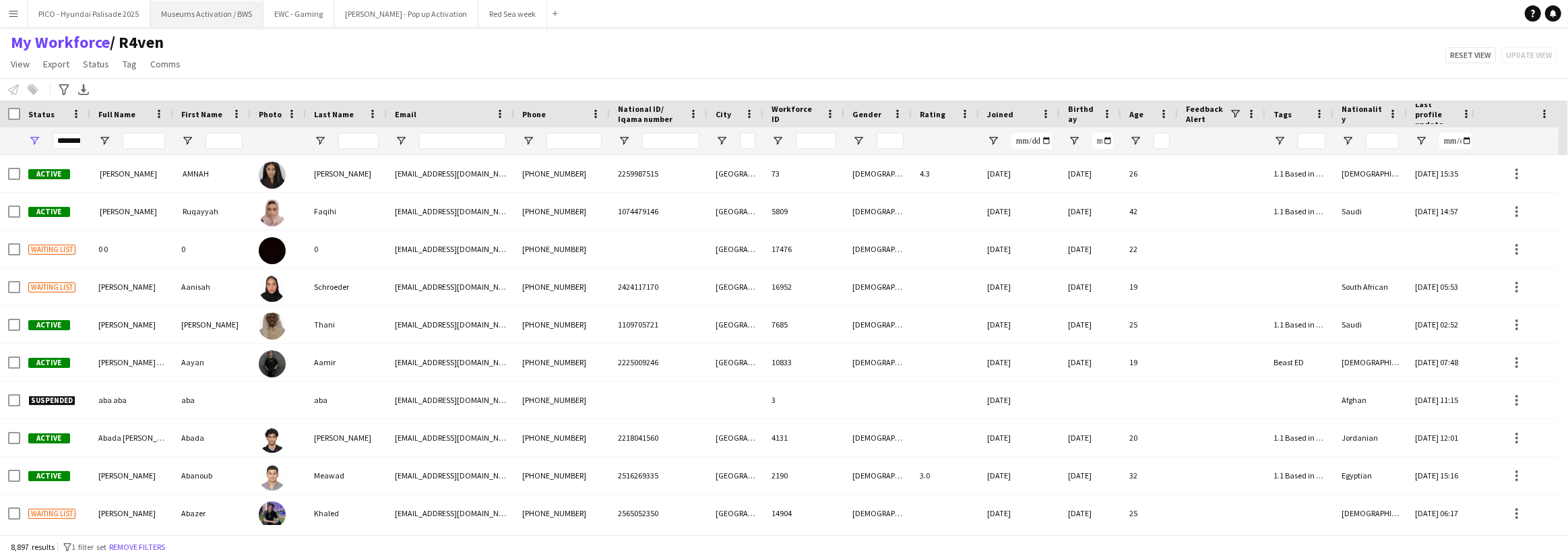
click at [198, 20] on button "Museums Activation / BWS Close" at bounding box center [207, 14] width 113 height 26
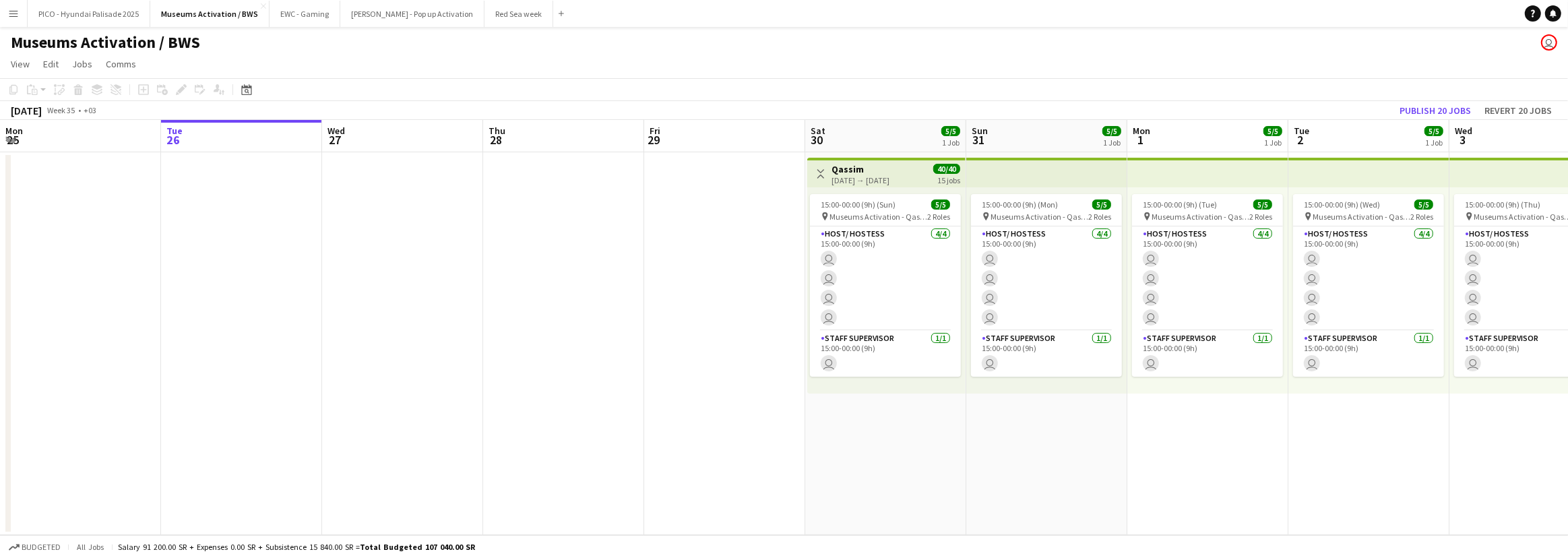
drag, startPoint x: 630, startPoint y: 198, endPoint x: 358, endPoint y: 246, distance: 276.2
click at [418, 227] on app-calendar-viewport "Sat 23 Sun 24 Mon 25 Tue 26 Wed 27 Thu 28 Fri 29 Sat 30 5/5 1 Job Sun 31 5/5 1 …" at bounding box center [784, 327] width 1568 height 415
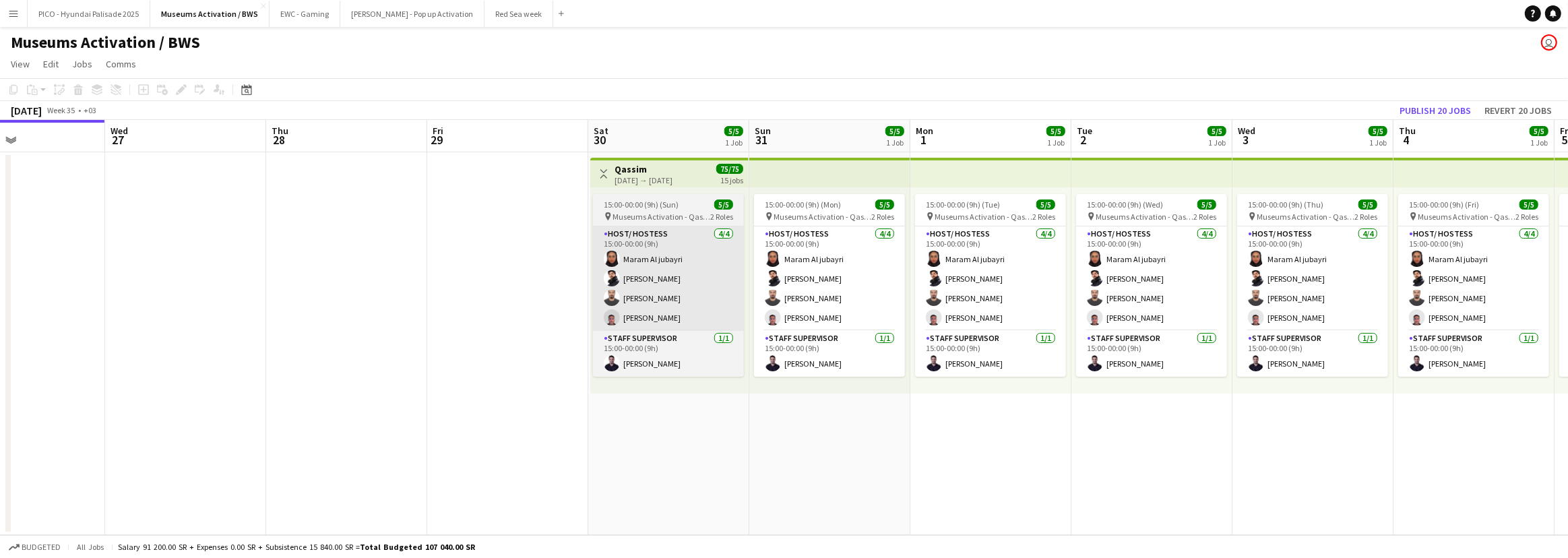
click at [440, 248] on app-calendar-viewport "Sat 23 Sun 24 Mon 25 Tue 26 Wed 27 Thu 28 Fri 29 Sat 30 5/5 1 Job Sun 31 5/5 1 …" at bounding box center [784, 327] width 1568 height 415
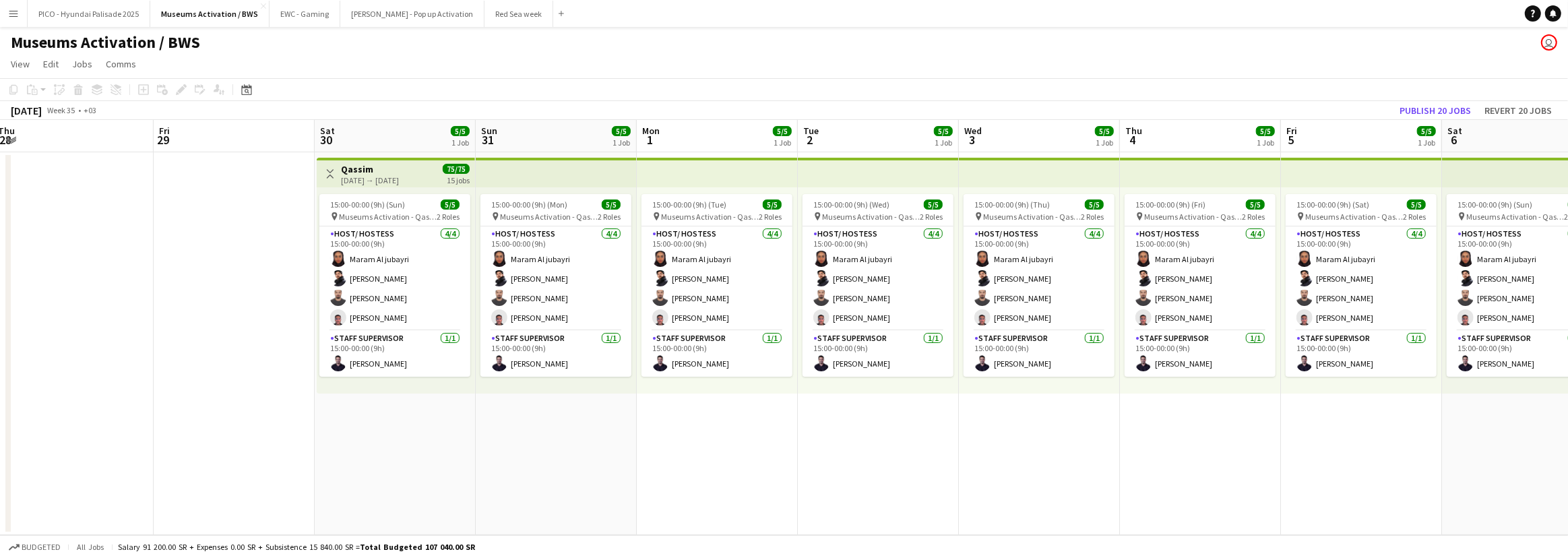
click at [392, 270] on app-calendar-viewport "Mon 25 Tue 26 Wed 27 Thu 28 Fri 29 Sat 30 5/5 1 Job Sun 31 5/5 1 Job Mon 1 5/5 …" at bounding box center [784, 327] width 1568 height 415
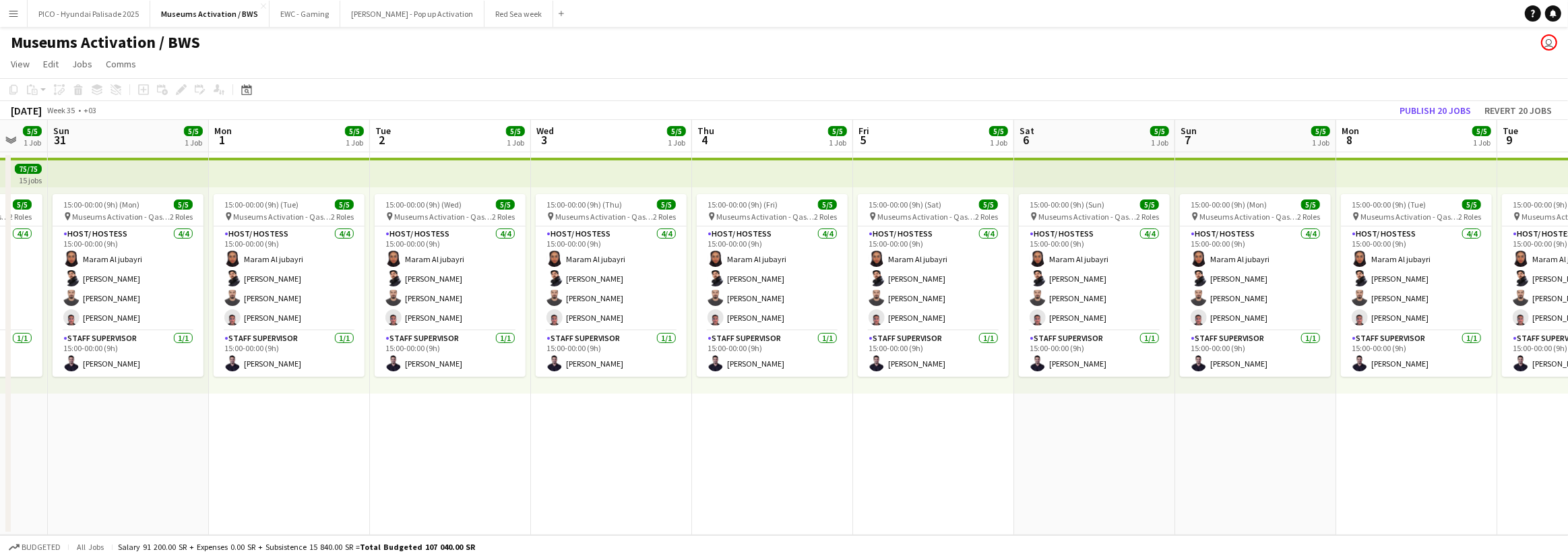
drag, startPoint x: 502, startPoint y: 258, endPoint x: 337, endPoint y: 273, distance: 165.7
click at [339, 273] on app-calendar-viewport "Wed 27 Thu 28 Fri 29 Sat 30 5/5 1 Job Sun 31 5/5 1 Job Mon 1 5/5 1 Job Tue 2 5/…" at bounding box center [784, 327] width 1568 height 415
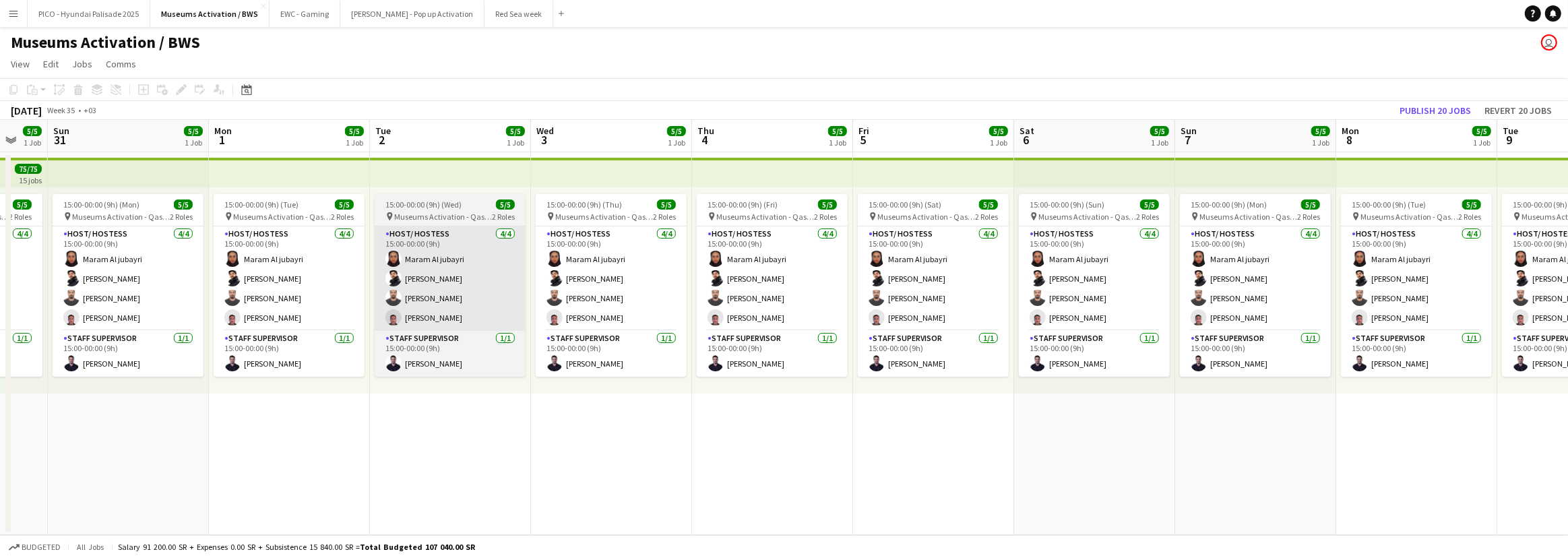
scroll to position [0, 460]
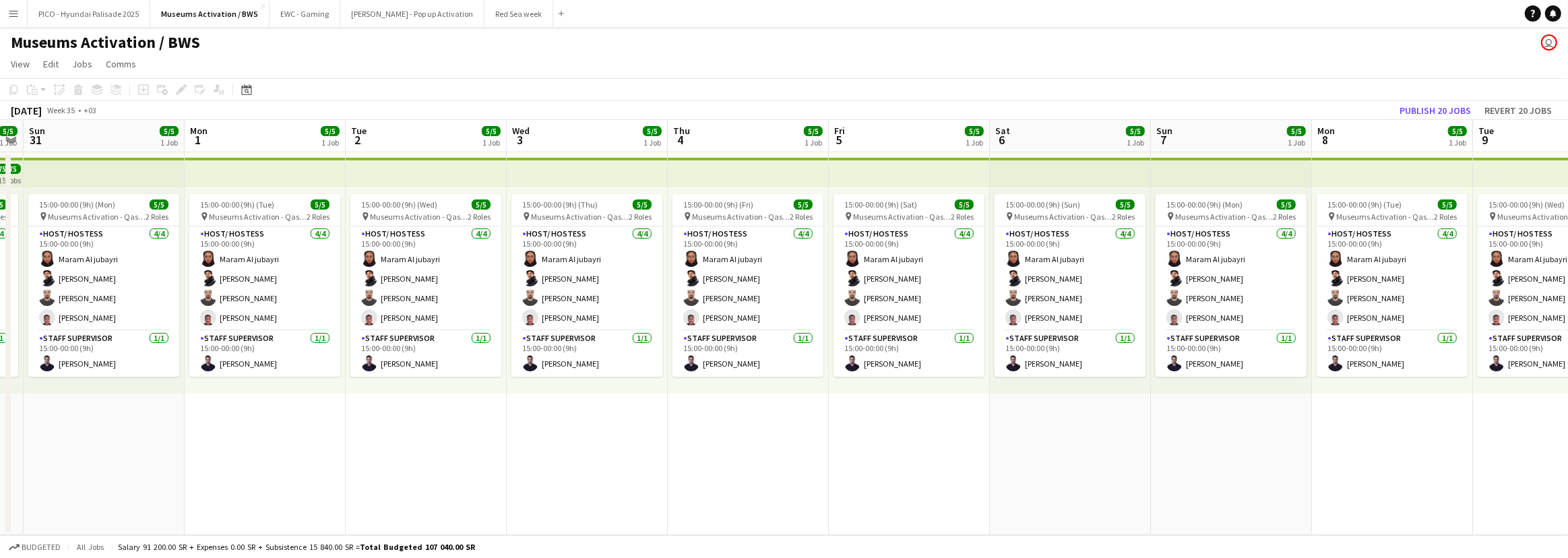
click at [741, 448] on app-date-cell "15:00-00:00 (9h) (Fri) 5/5 pin Museums Activation - Qassim 2 Roles Host/ Hostes…" at bounding box center [748, 343] width 161 height 383
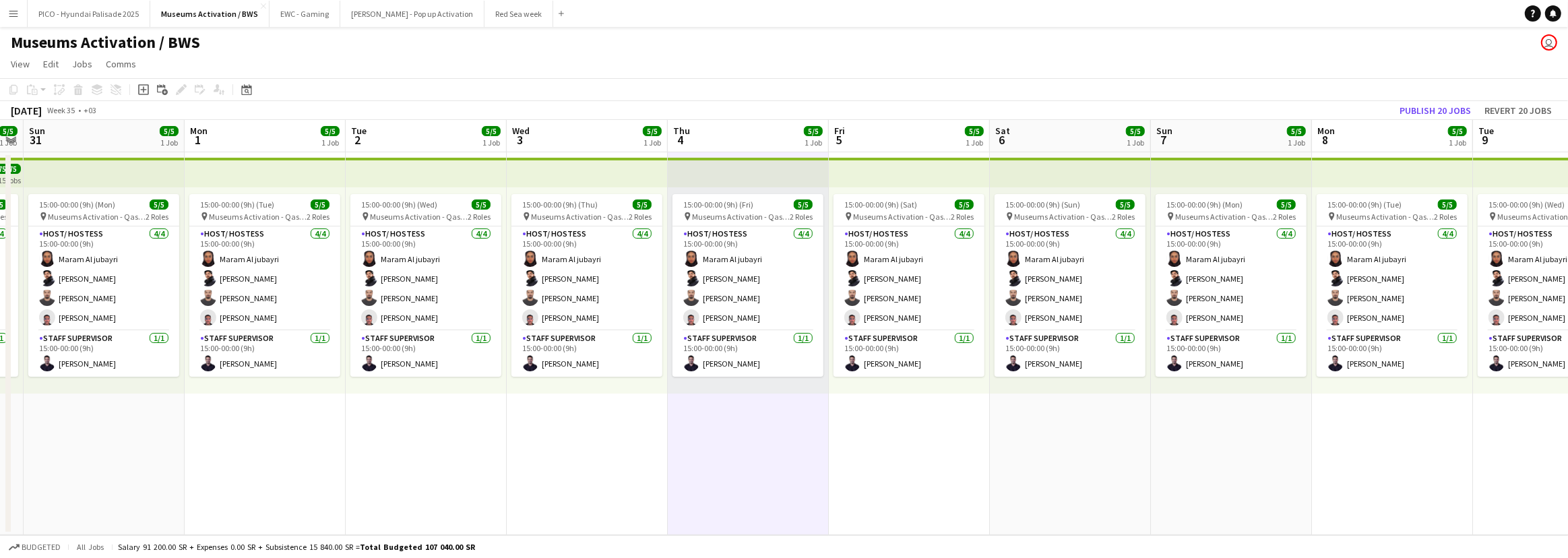
click at [990, 393] on div "15:00-00:00 (9h) (Sun) 5/5 pin Museums Activation - Qassim 2 Roles Host/ Hostes…" at bounding box center [1070, 290] width 161 height 206
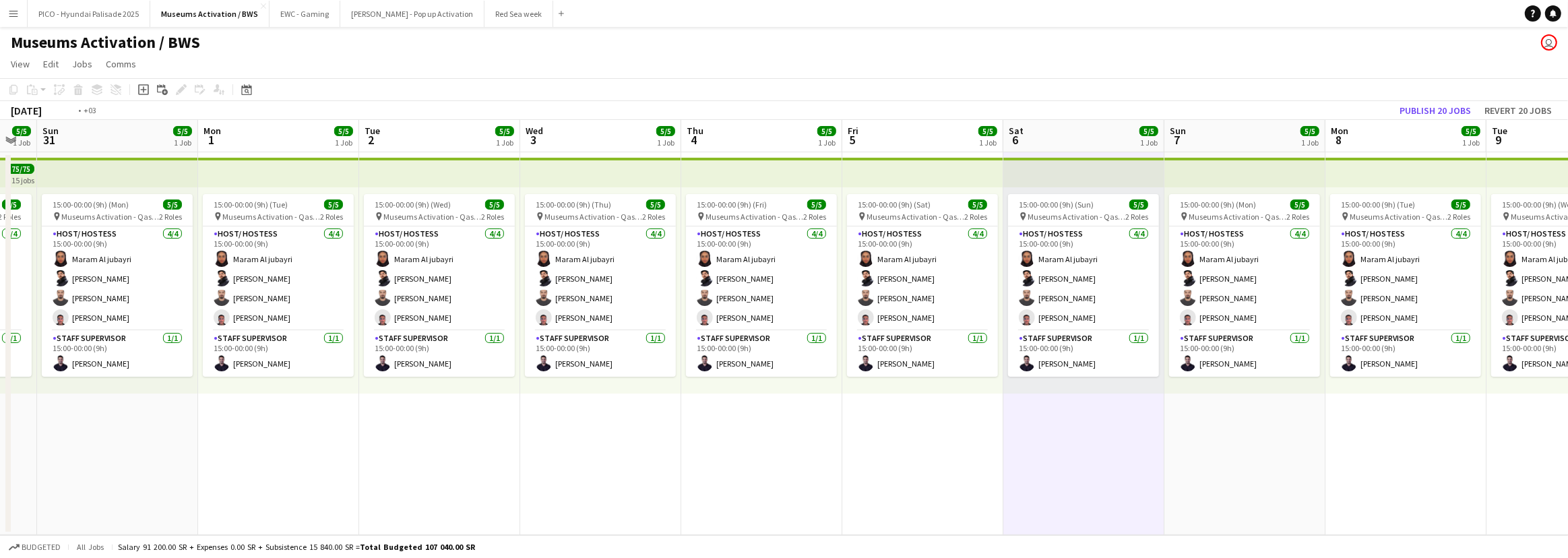
drag, startPoint x: 1073, startPoint y: 418, endPoint x: 903, endPoint y: 411, distance: 170.1
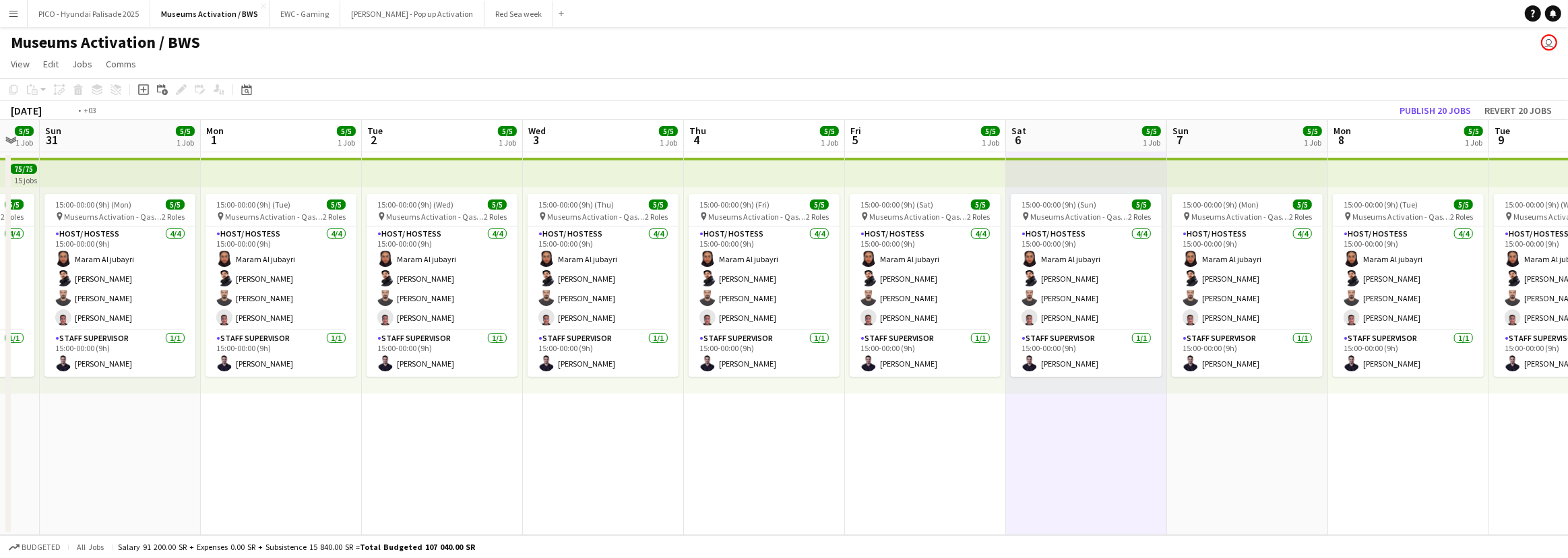
click at [867, 416] on app-calendar-viewport "Thu 28 Fri 29 Sat 30 5/5 1 Job Sun 31 5/5 1 Job Mon 1 5/5 1 Job Tue 2 5/5 1 Job…" at bounding box center [784, 327] width 1568 height 415
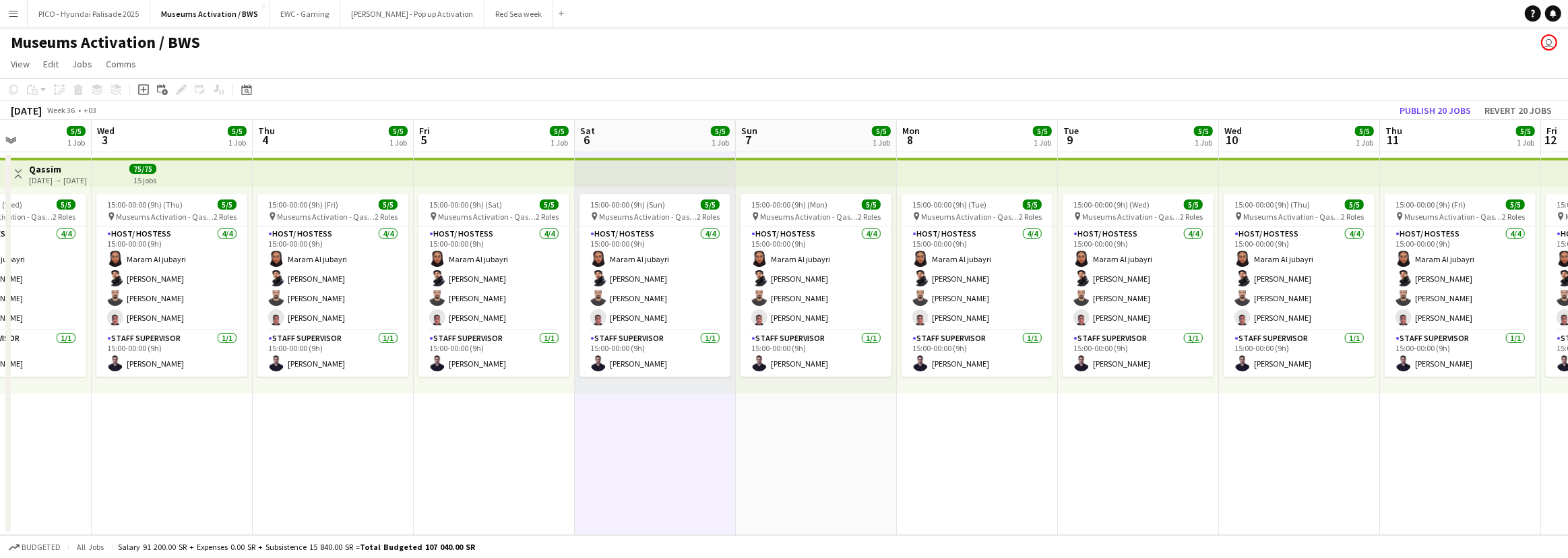
drag, startPoint x: 894, startPoint y: 398, endPoint x: 773, endPoint y: 401, distance: 121.0
click at [781, 404] on app-calendar-viewport "Sat 30 5/5 1 Job Sun 31 5/5 1 Job Mon 1 5/5 1 Job Tue 2 5/5 1 Job Wed 3 5/5 1 J…" at bounding box center [784, 327] width 1568 height 415
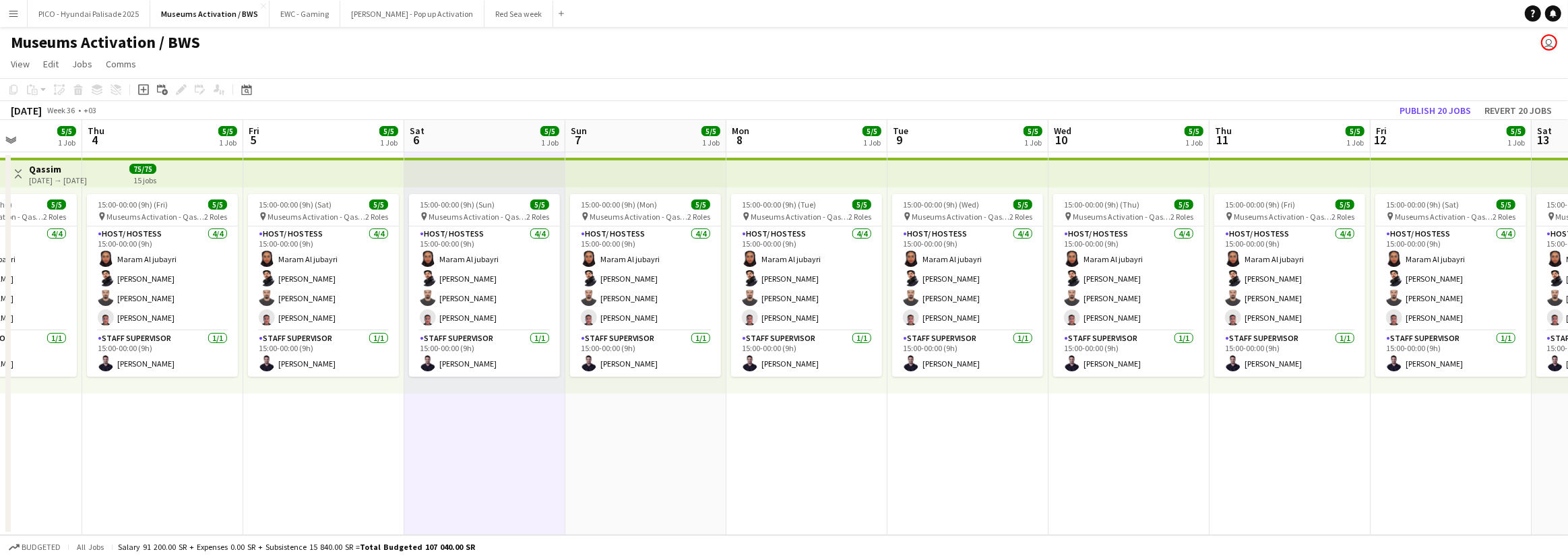
click at [734, 428] on app-calendar-viewport "Sun 31 5/5 1 Job Mon 1 5/5 1 Job Tue 2 5/5 1 Job Wed 3 5/5 1 Job Thu 4 5/5 1 Jo…" at bounding box center [784, 327] width 1568 height 415
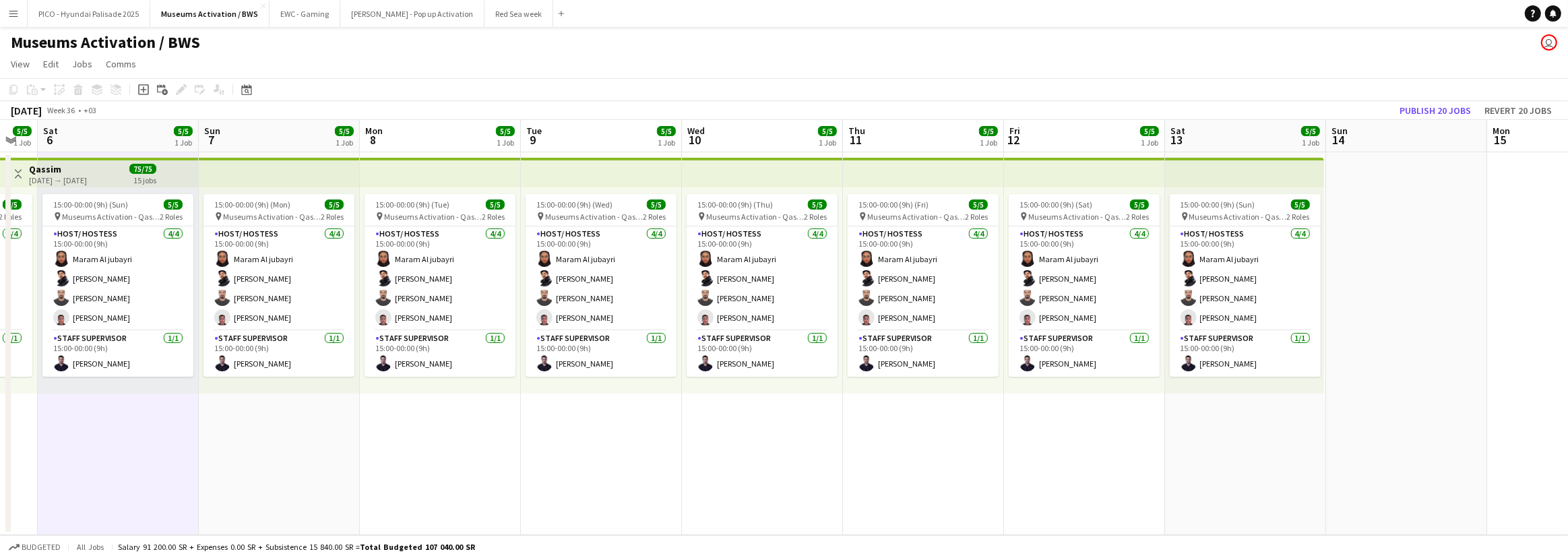
drag, startPoint x: 909, startPoint y: 412, endPoint x: 694, endPoint y: 415, distance: 215.0
click at [699, 415] on app-calendar-viewport "Wed 3 5/5 1 Job Thu 4 5/5 1 Job Fri 5 5/5 1 Job Sat 6 5/5 1 Job Sun 7 5/5 1 Job…" at bounding box center [784, 327] width 1568 height 415
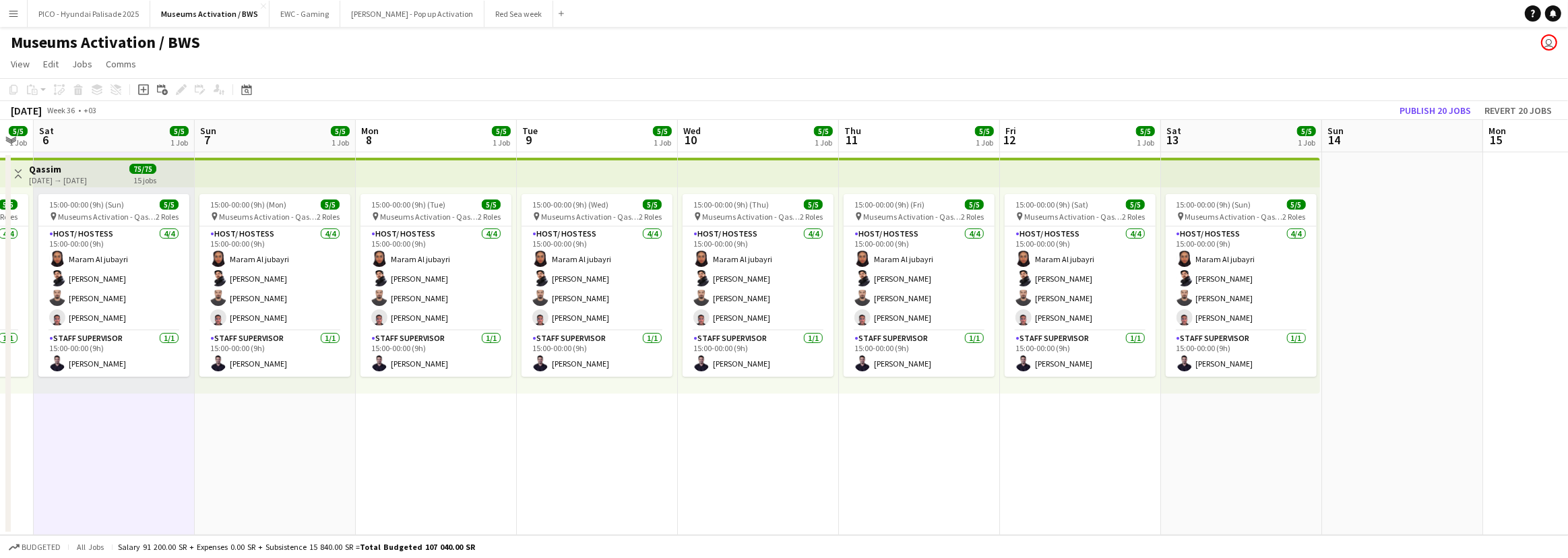
drag, startPoint x: 982, startPoint y: 361, endPoint x: 721, endPoint y: 383, distance: 261.9
click at [723, 381] on app-calendar-viewport "Wed 3 5/5 1 Job Thu 4 5/5 1 Job Fri 5 5/5 1 Job Sat 6 5/5 1 Job Sun 7 5/5 1 Job…" at bounding box center [784, 327] width 1568 height 415
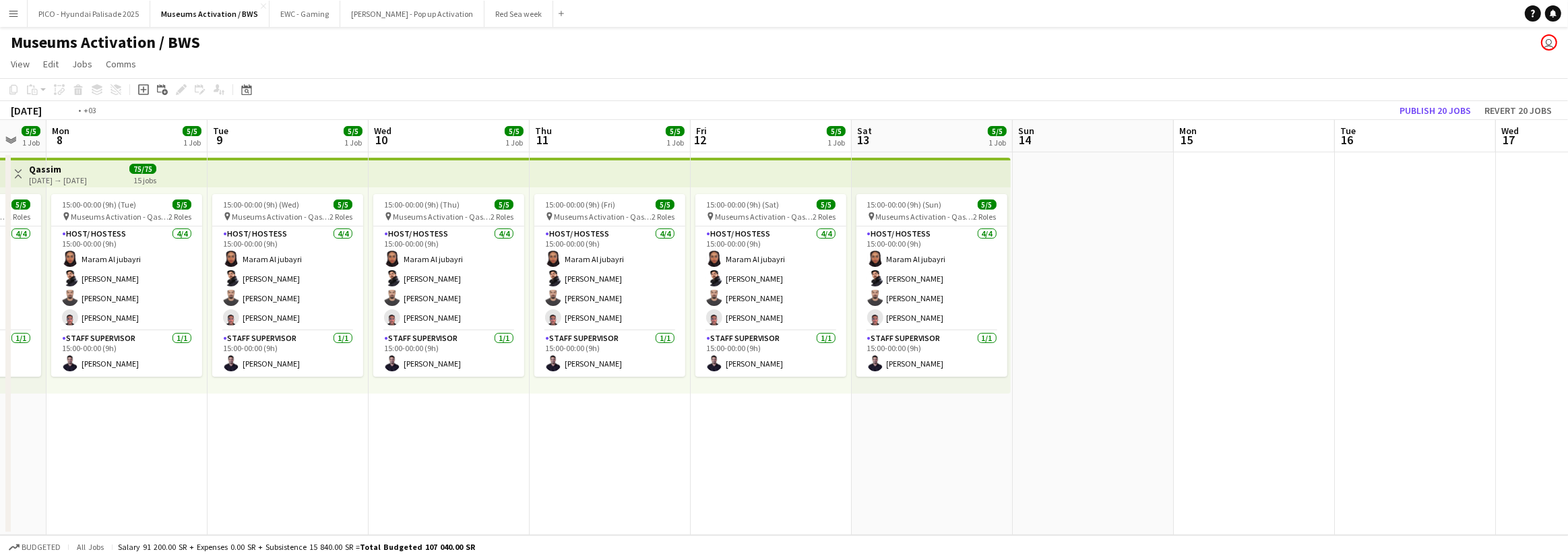
drag, startPoint x: 1069, startPoint y: 356, endPoint x: 818, endPoint y: 376, distance: 251.8
click at [686, 398] on app-calendar-viewport "Fri 5 5/5 1 Job Sat 6 5/5 1 Job Sun 7 5/5 1 Job Mon 8 5/5 1 Job Tue 9 5/5 1 Job…" at bounding box center [784, 327] width 1568 height 415
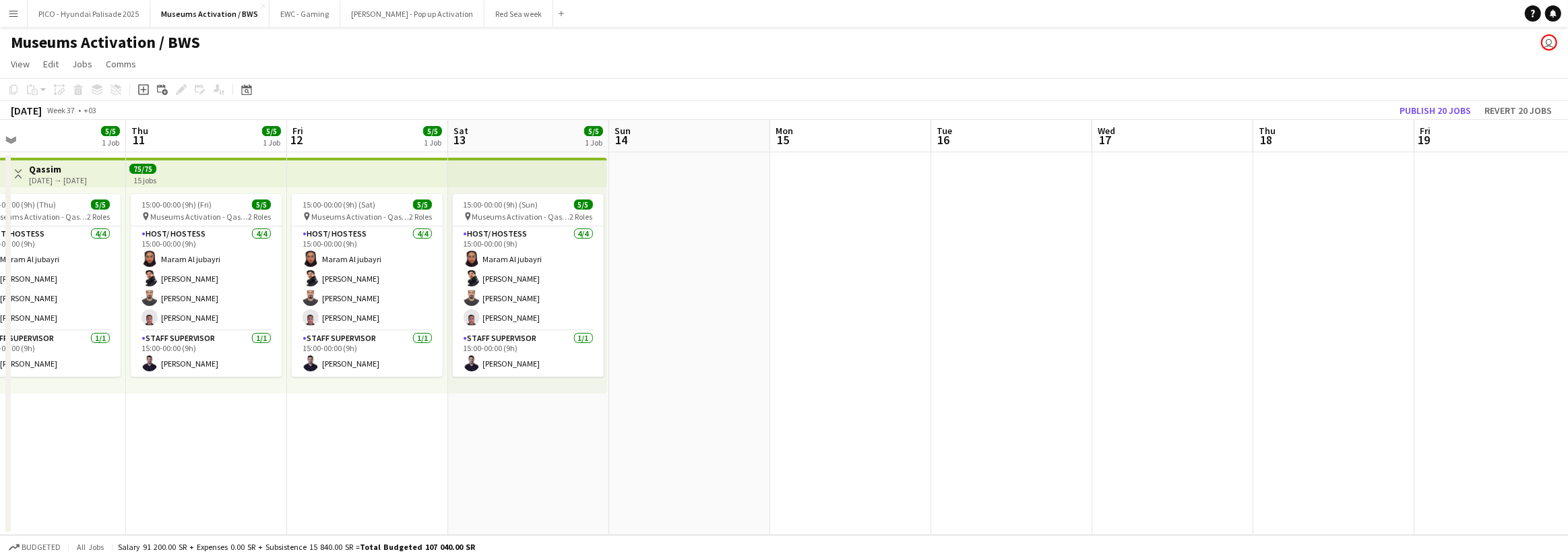
click at [689, 374] on app-calendar-viewport "Sun 7 5/5 1 Job Mon 8 5/5 1 Job Tue 9 5/5 1 Job Wed 10 5/5 1 Job Thu 11 5/5 1 J…" at bounding box center [784, 327] width 1568 height 415
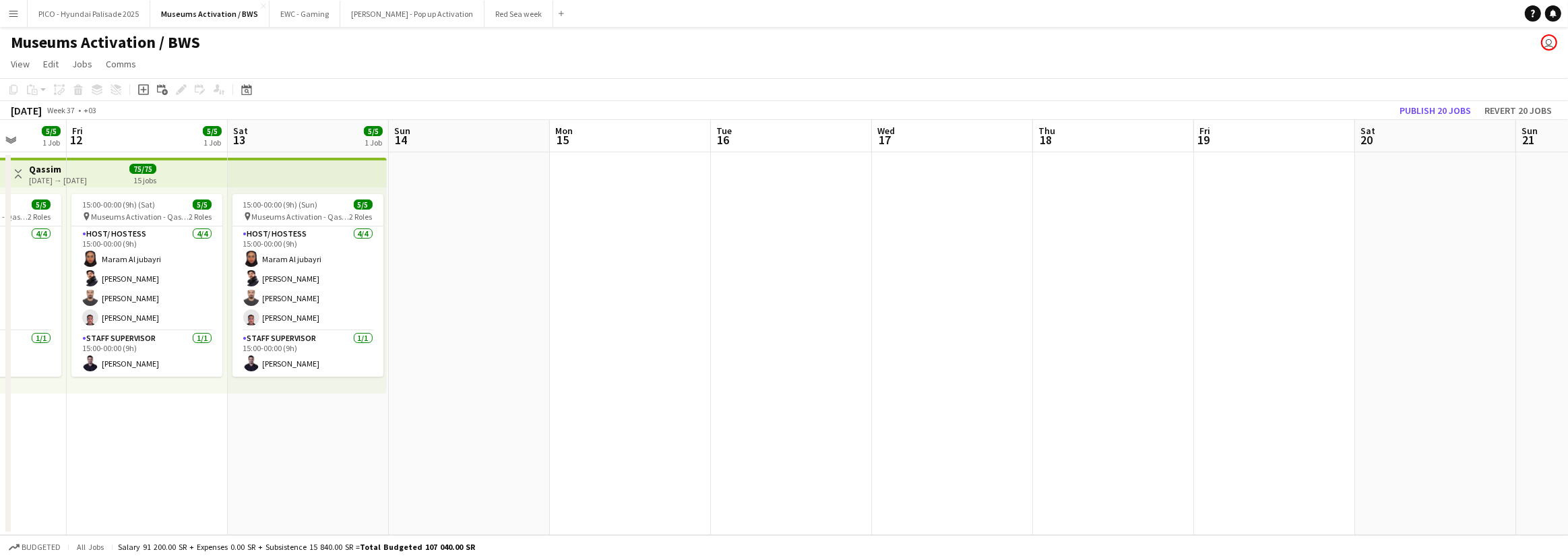
click at [617, 376] on app-calendar-viewport "Tue 9 5/5 1 Job Wed 10 5/5 1 Job Thu 11 5/5 1 Job Fri 12 5/5 1 Job Sat 13 5/5 1…" at bounding box center [784, 327] width 1568 height 415
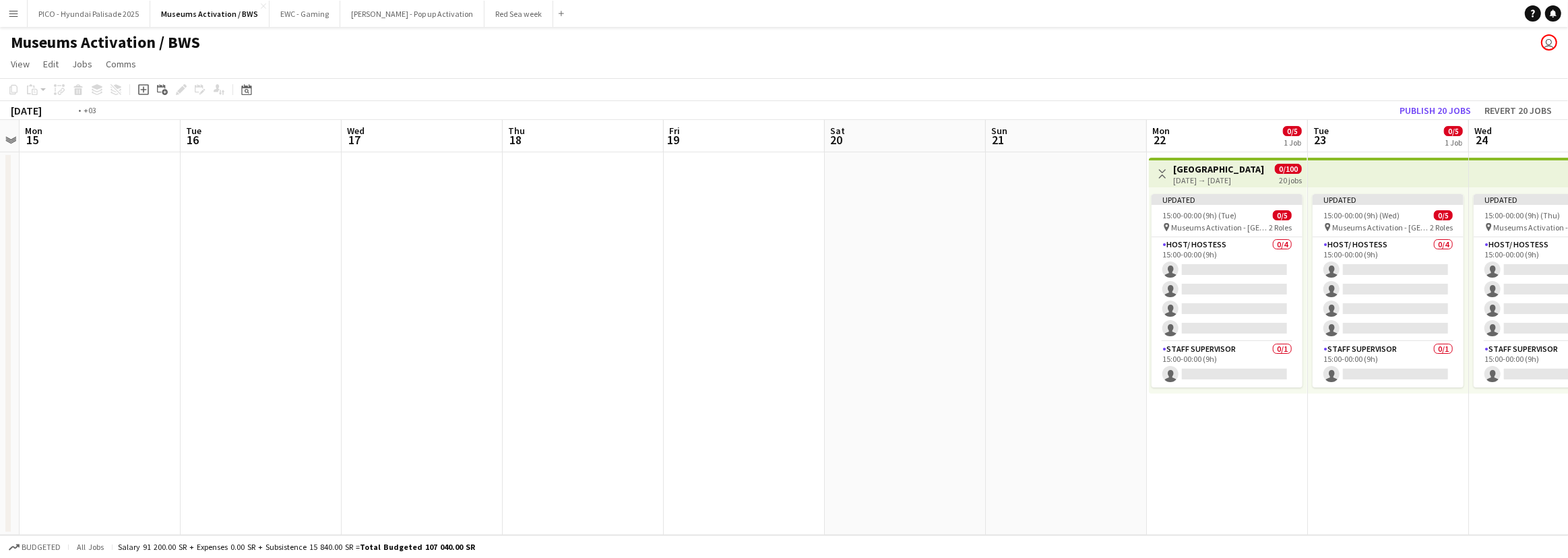
drag, startPoint x: 891, startPoint y: 343, endPoint x: 709, endPoint y: 361, distance: 182.9
click at [709, 361] on app-calendar-viewport "Fri 12 5/5 1 Job Sat 13 5/5 1 Job Sun 14 Mon 15 Tue 16 Wed 17 Thu 18 Fri 19 Sat…" at bounding box center [784, 327] width 1568 height 415
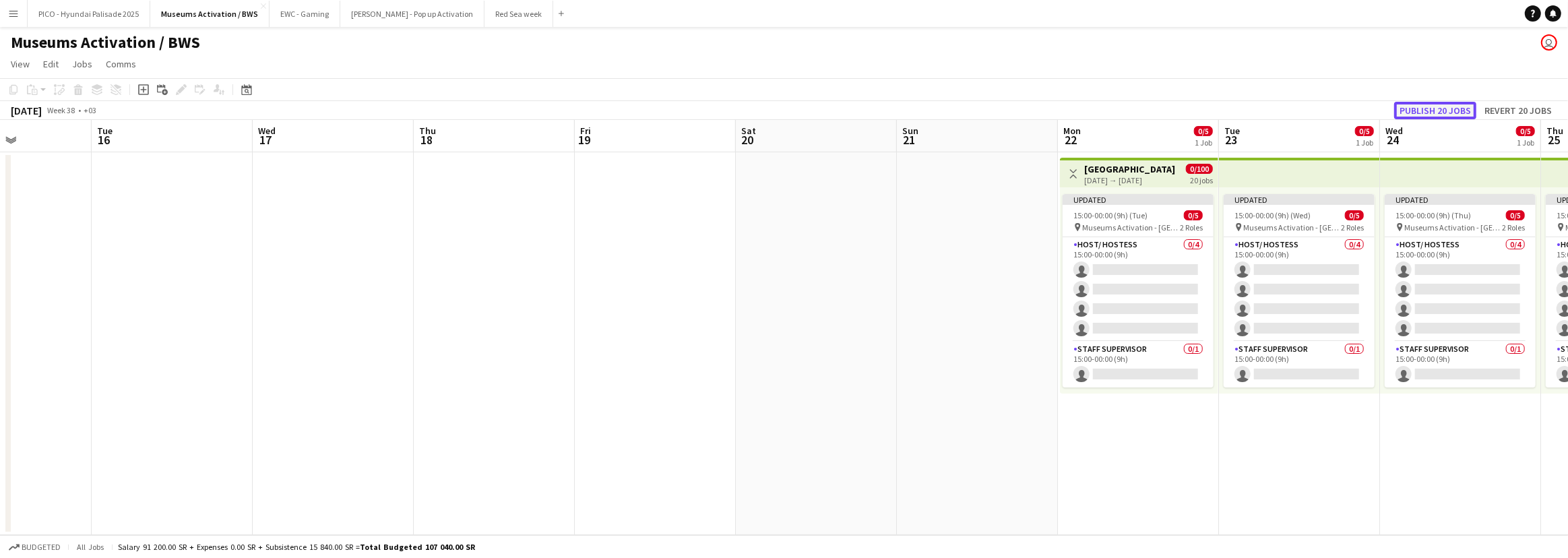
click at [1440, 108] on button "Publish 20 jobs" at bounding box center [1435, 110] width 82 height 18
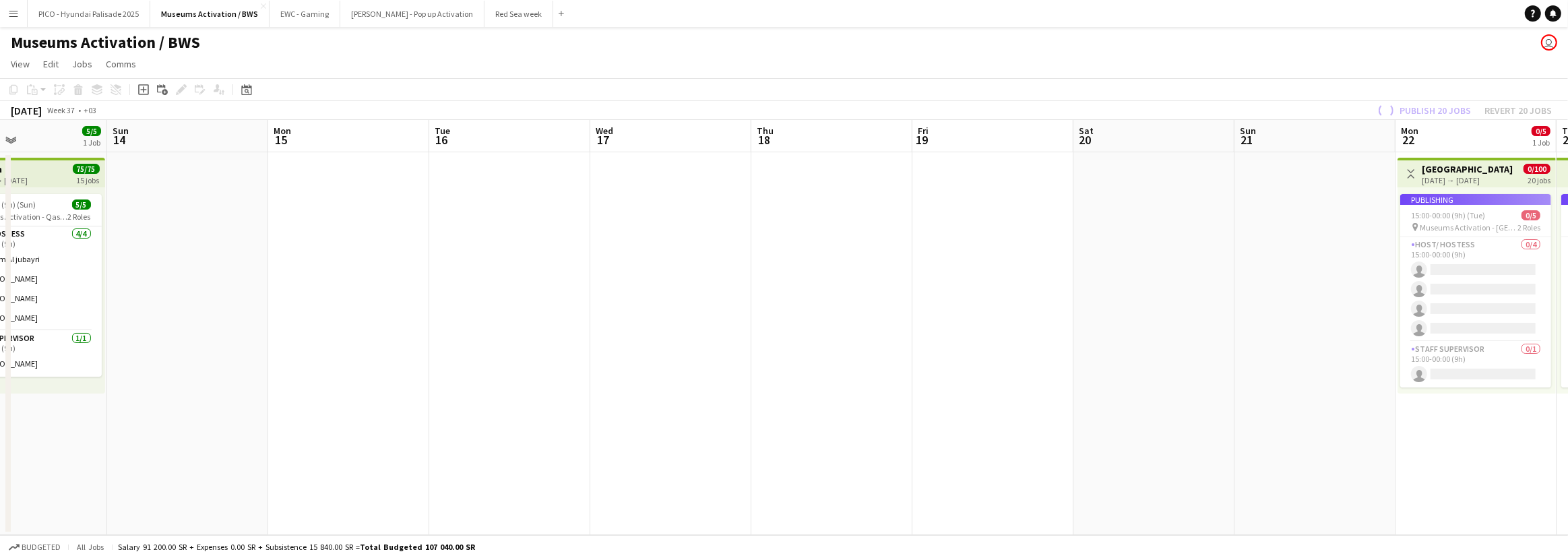
drag, startPoint x: 808, startPoint y: 314, endPoint x: 1178, endPoint y: 288, distance: 370.9
click at [1177, 288] on app-calendar-viewport "Thu 11 5/5 1 Job Fri 12 5/5 1 Job Sat 13 5/5 1 Job Sun 14 Mon 15 Tue 16 Wed 17 …" at bounding box center [784, 327] width 1568 height 415
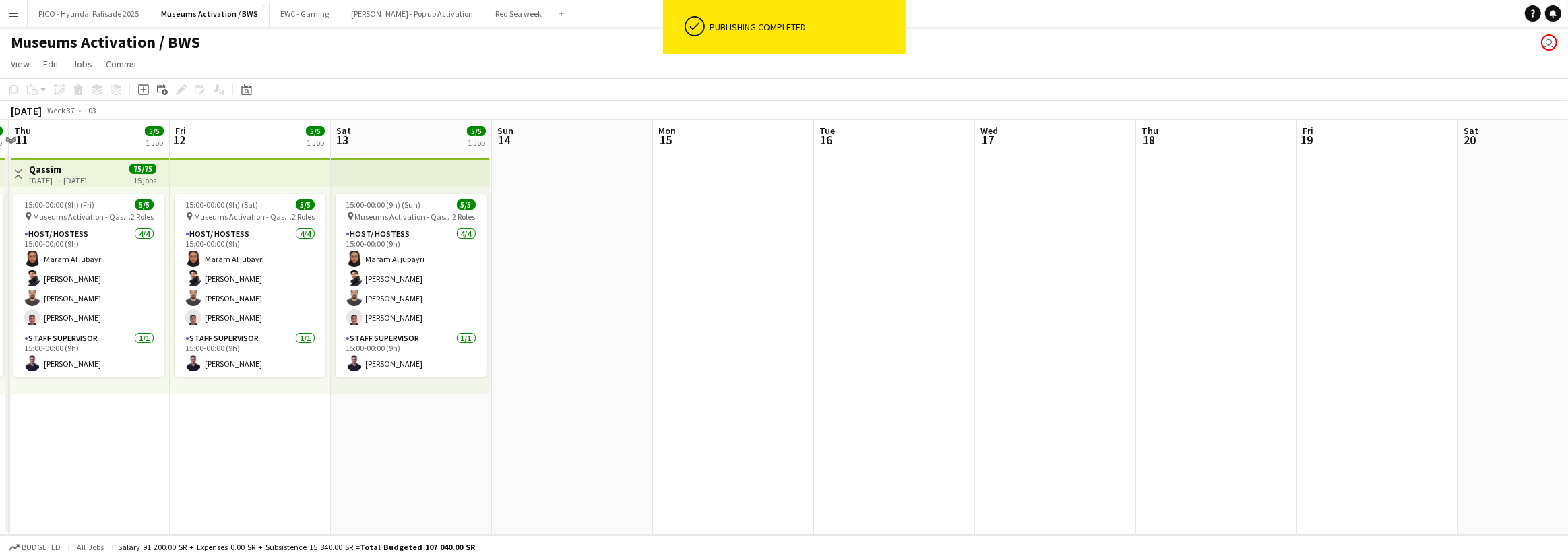
drag, startPoint x: 771, startPoint y: 374, endPoint x: 1092, endPoint y: 293, distance: 331.1
click at [1089, 295] on app-calendar-viewport "Tue 9 5/5 1 Job Wed 10 5/5 1 Job Thu 11 5/5 1 Job Fri 12 5/5 1 Job Sat 13 5/5 1…" at bounding box center [784, 327] width 1568 height 415
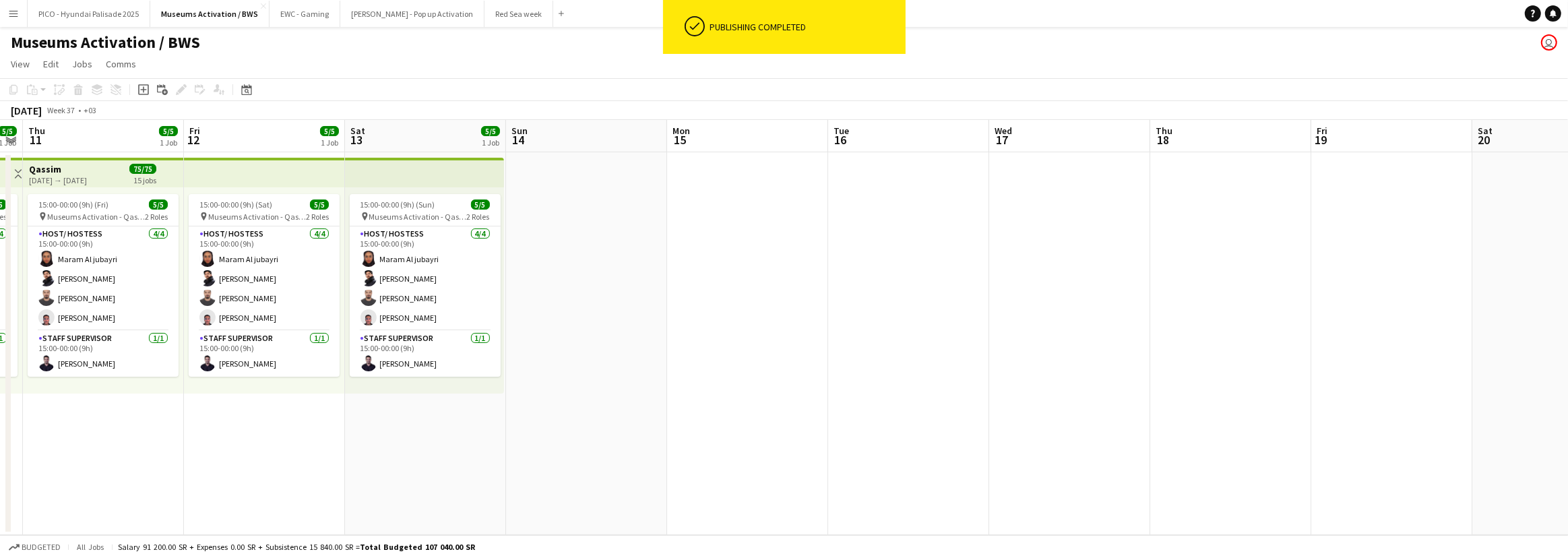
drag, startPoint x: 803, startPoint y: 351, endPoint x: 1111, endPoint y: 280, distance: 316.1
click at [1106, 280] on app-calendar-viewport "Tue 9 5/5 1 Job Wed 10 5/5 1 Job Thu 11 5/5 1 Job Fri 12 5/5 1 Job Sat 13 5/5 1…" at bounding box center [784, 327] width 1568 height 415
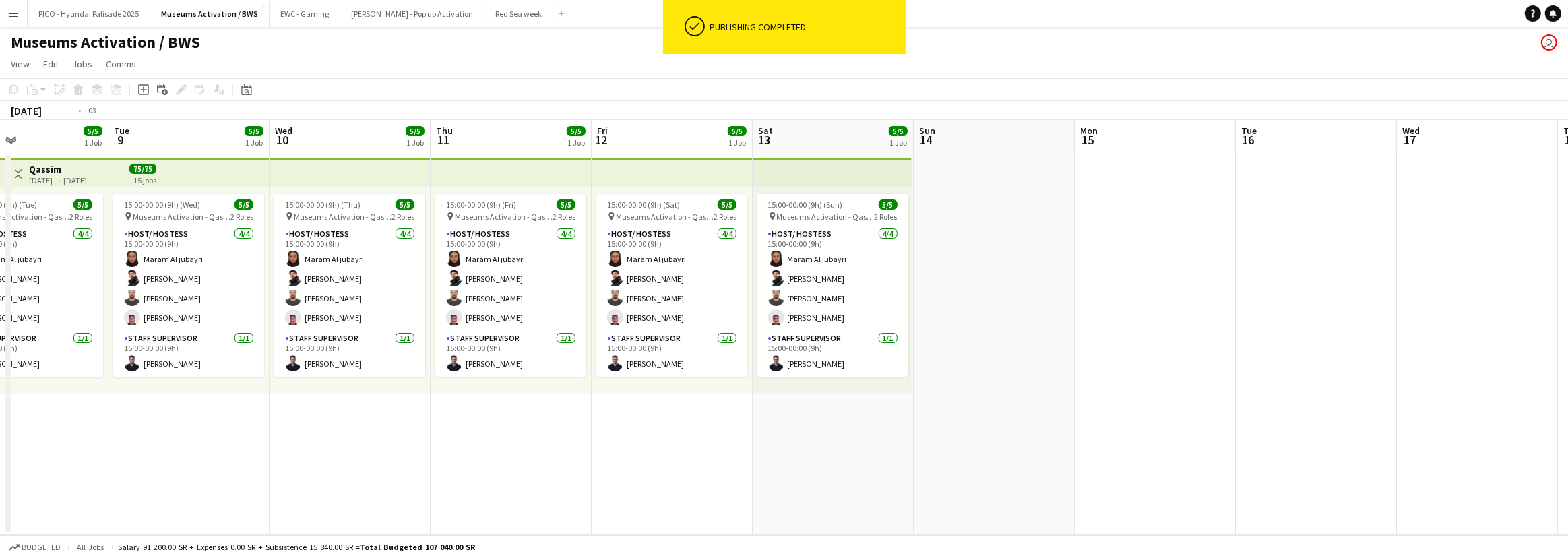
click at [1092, 287] on app-calendar-viewport "Sat 6 5/5 1 Job Sun 7 5/5 1 Job Mon 8 5/5 1 Job Tue 9 5/5 1 Job Wed 10 5/5 1 Jo…" at bounding box center [784, 327] width 1568 height 415
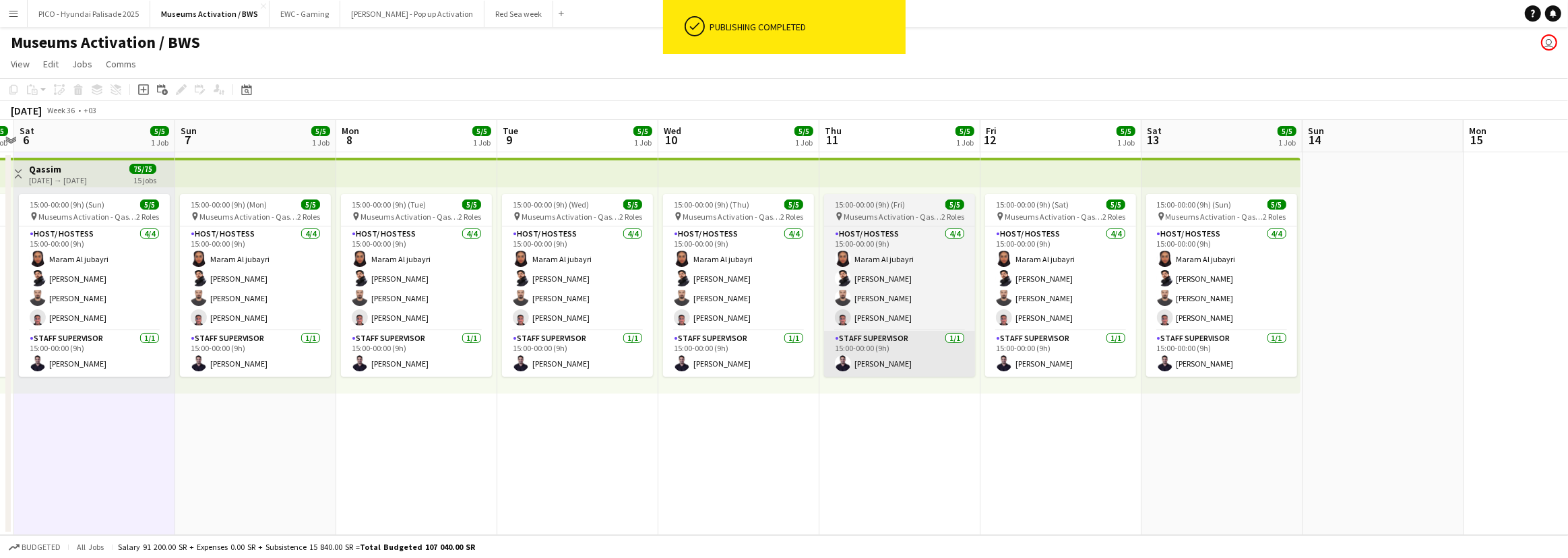
drag, startPoint x: 964, startPoint y: 394, endPoint x: 949, endPoint y: 371, distance: 27.5
click at [967, 392] on app-calendar-viewport "Thu 4 5/5 1 Job Fri 5 5/5 1 Job Sat 6 5/5 1 Job Sun 7 5/5 1 Job Mon 8 5/5 1 Job…" at bounding box center [784, 327] width 1568 height 415
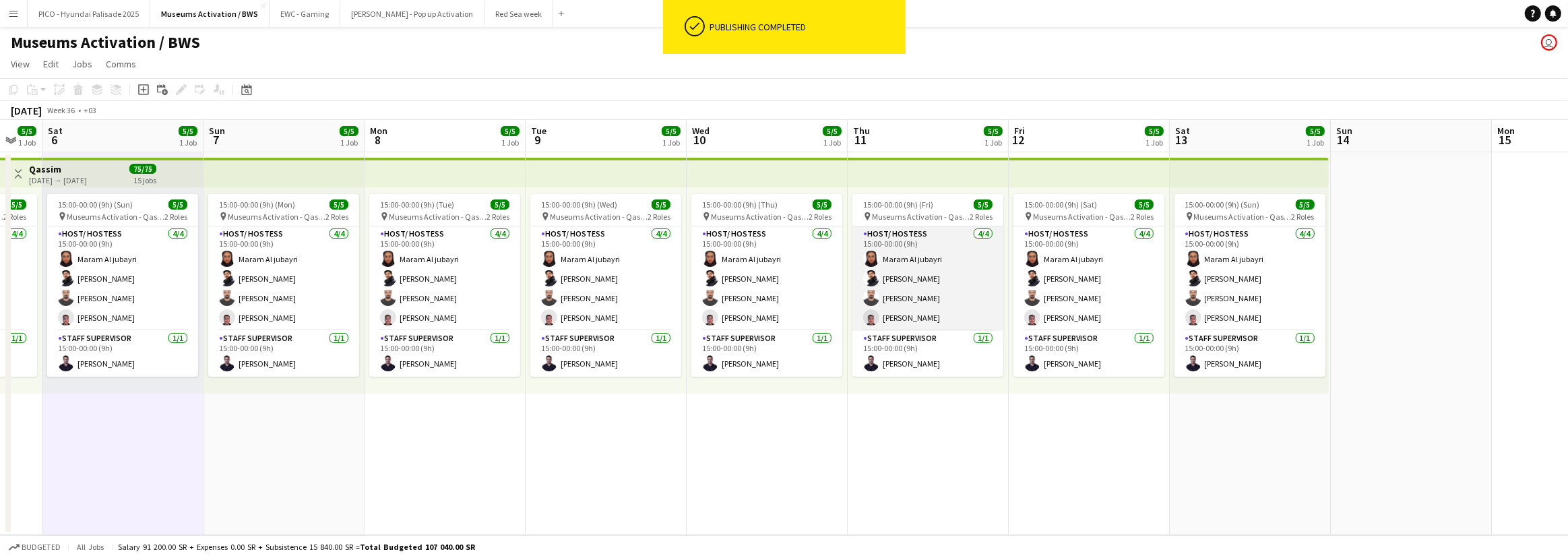
click at [888, 306] on app-card-role "Host/ Hostess 4/4 15:00-00:00 (9h) Maram Al jubayri Salman Saddiq Hazem Hassan …" at bounding box center [928, 278] width 151 height 105
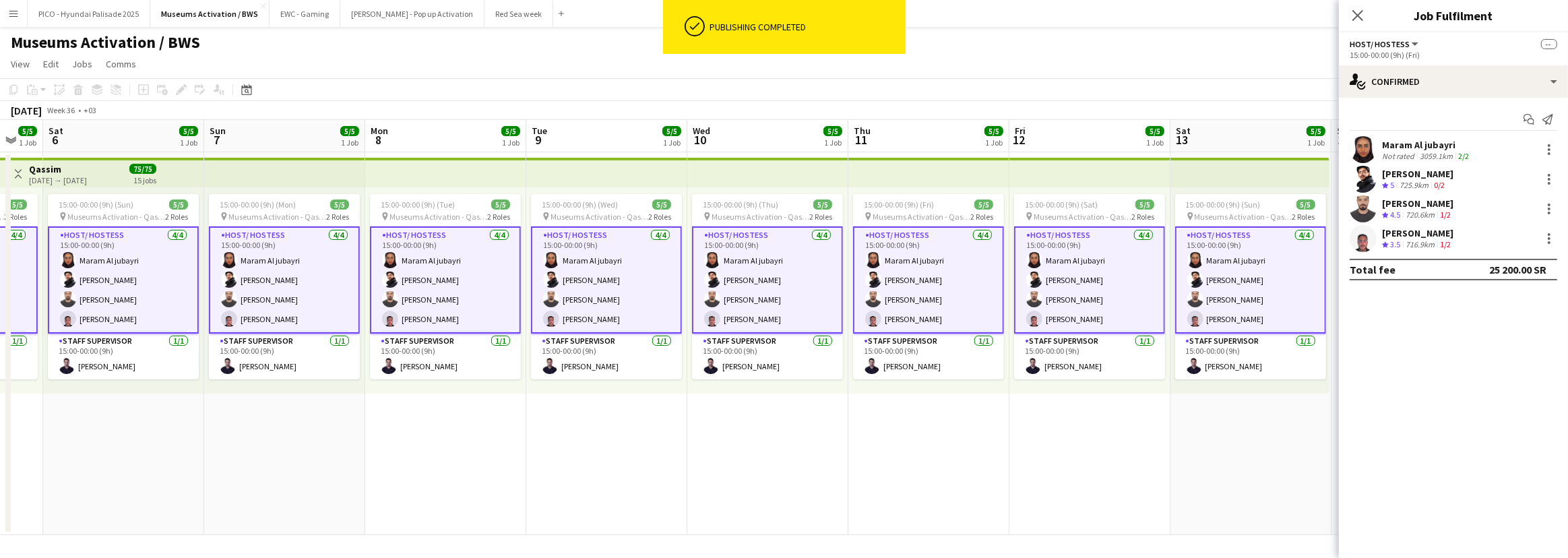
click at [1048, 465] on app-date-cell "15:00-00:00 (9h) (Sat) 5/5 pin Museums Activation - Qassim 2 Roles Host/ Hostes…" at bounding box center [1090, 343] width 161 height 383
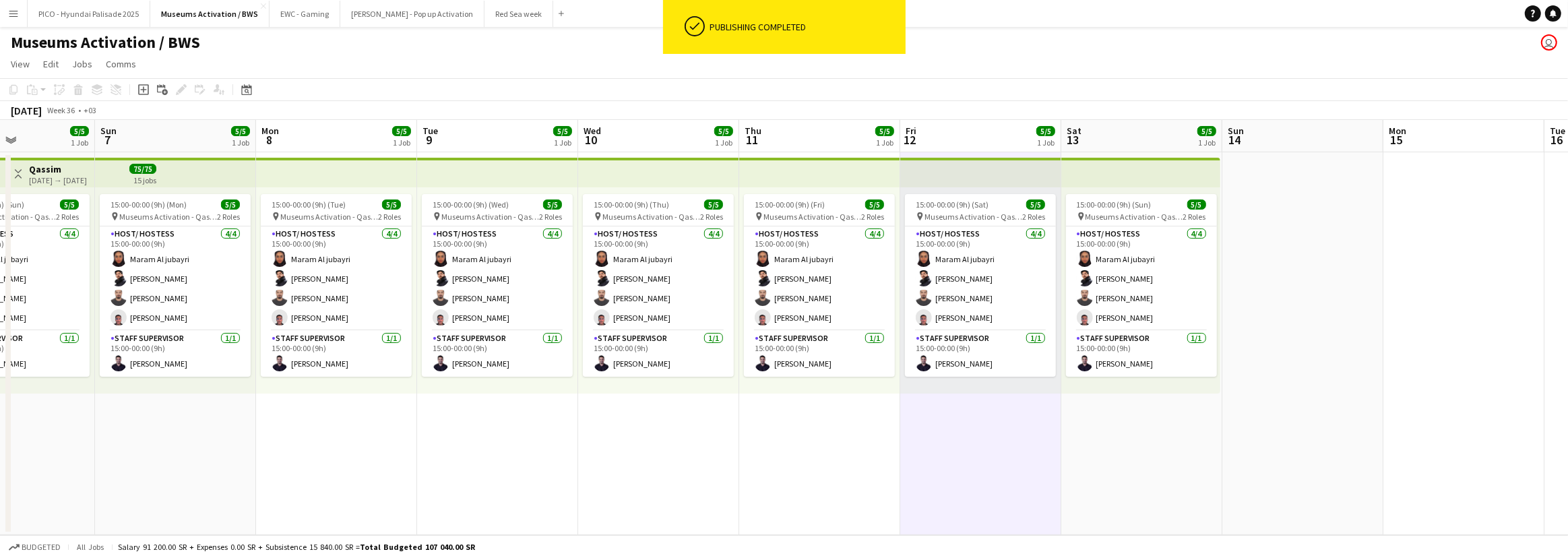
drag, startPoint x: 1185, startPoint y: 434, endPoint x: 1092, endPoint y: 451, distance: 94.5
click at [1088, 451] on app-calendar-viewport "Thu 4 5/5 1 Job Fri 5 5/5 1 Job Sat 6 5/5 1 Job Sun 7 5/5 1 Job Mon 8 5/5 1 Job…" at bounding box center [784, 327] width 1568 height 415
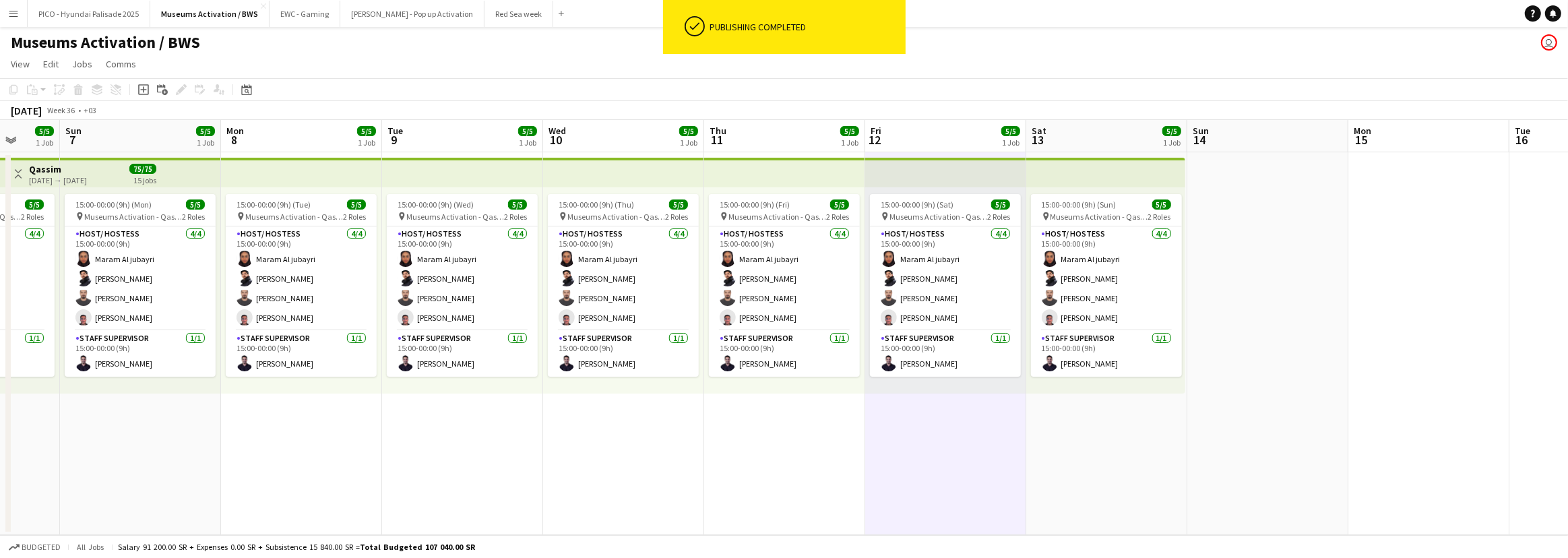
click at [1087, 453] on app-date-cell "15:00-00:00 (9h) (Sun) 5/5 pin Museums Activation - Qassim 2 Roles Host/ Hostes…" at bounding box center [1106, 343] width 161 height 383
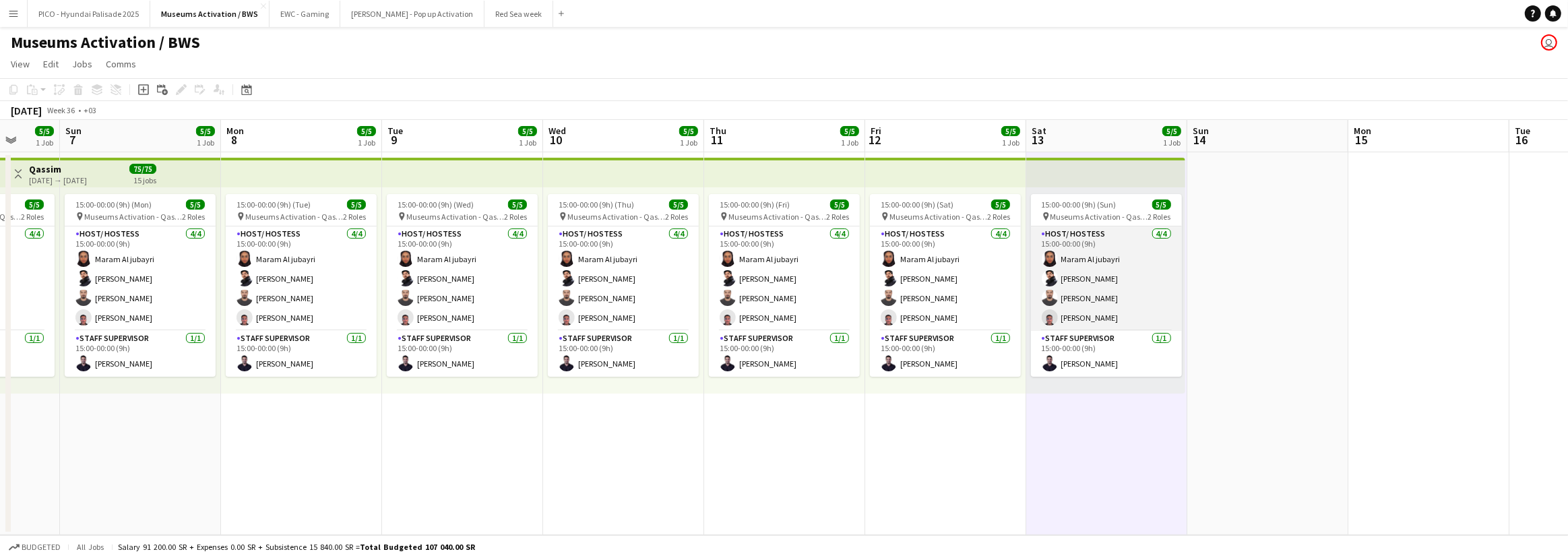
click at [1121, 259] on app-card-role "Host/ Hostess 4/4 15:00-00:00 (9h) Maram Al jubayri Salman Saddiq Hazem Hassan …" at bounding box center [1106, 278] width 151 height 105
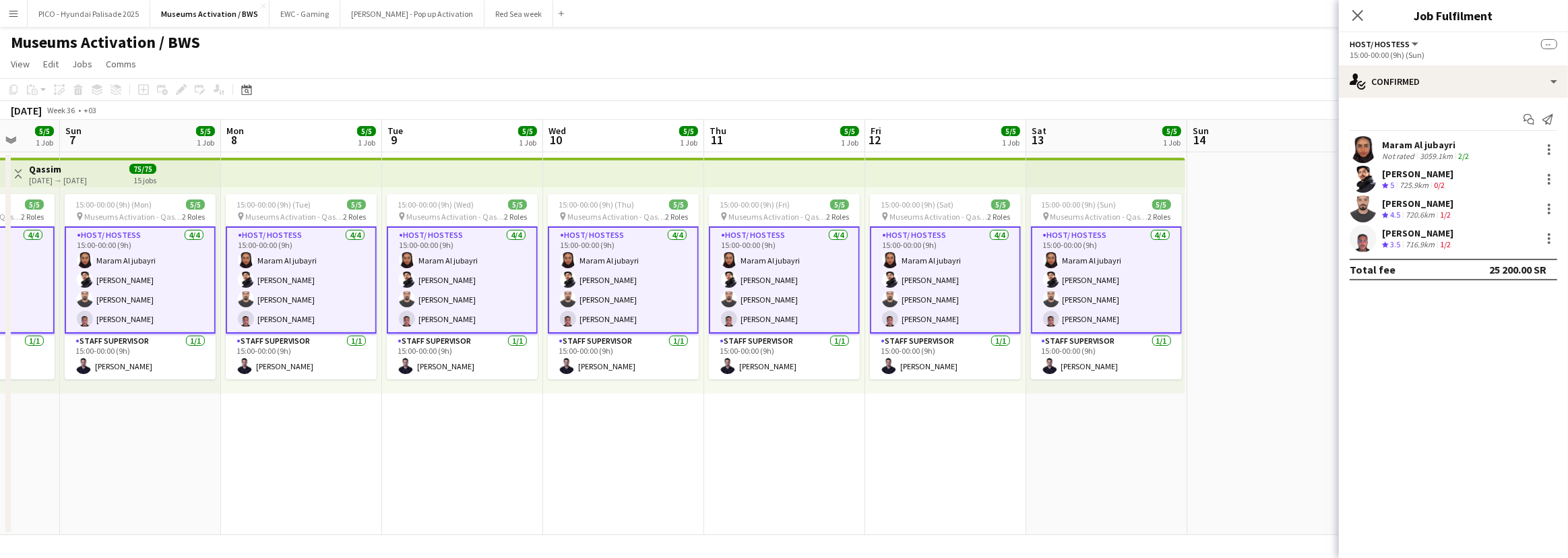
click at [1365, 174] on app-user-avatar at bounding box center [1362, 179] width 27 height 27
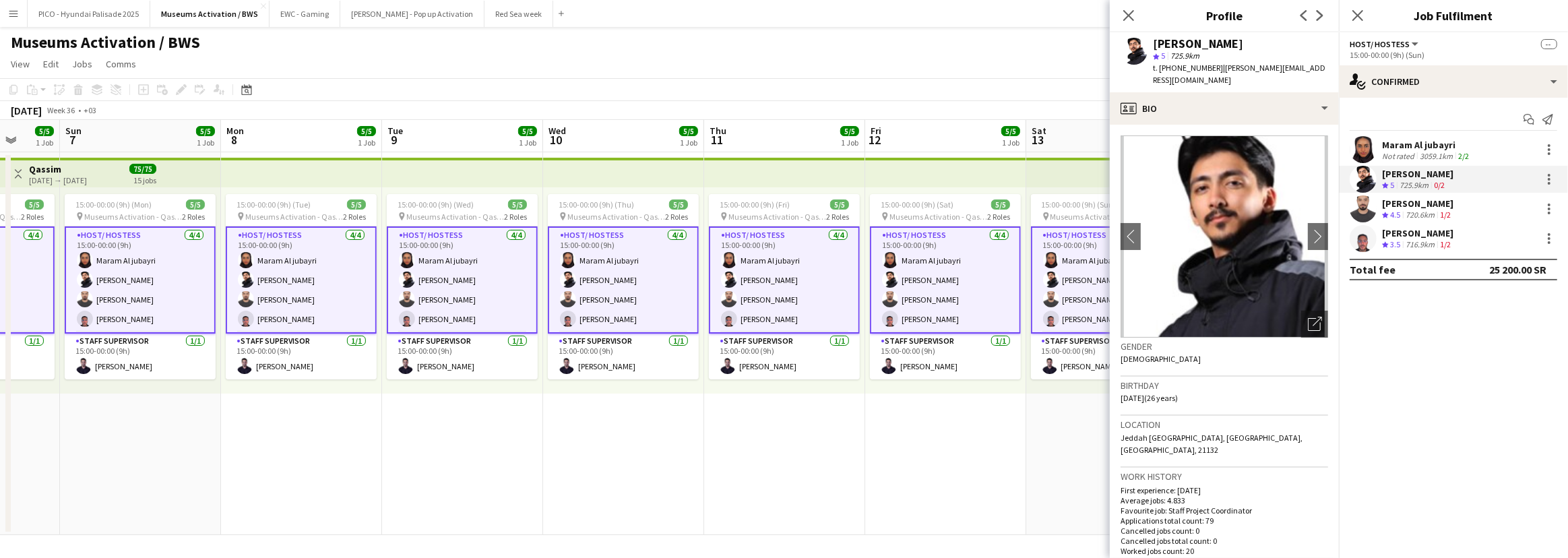
click at [1026, 438] on app-date-cell "15:00-00:00 (9h) (Sun) 5/5 pin Museums Activation - Qassim 2 Roles Host/ Hostes…" at bounding box center [1106, 343] width 161 height 383
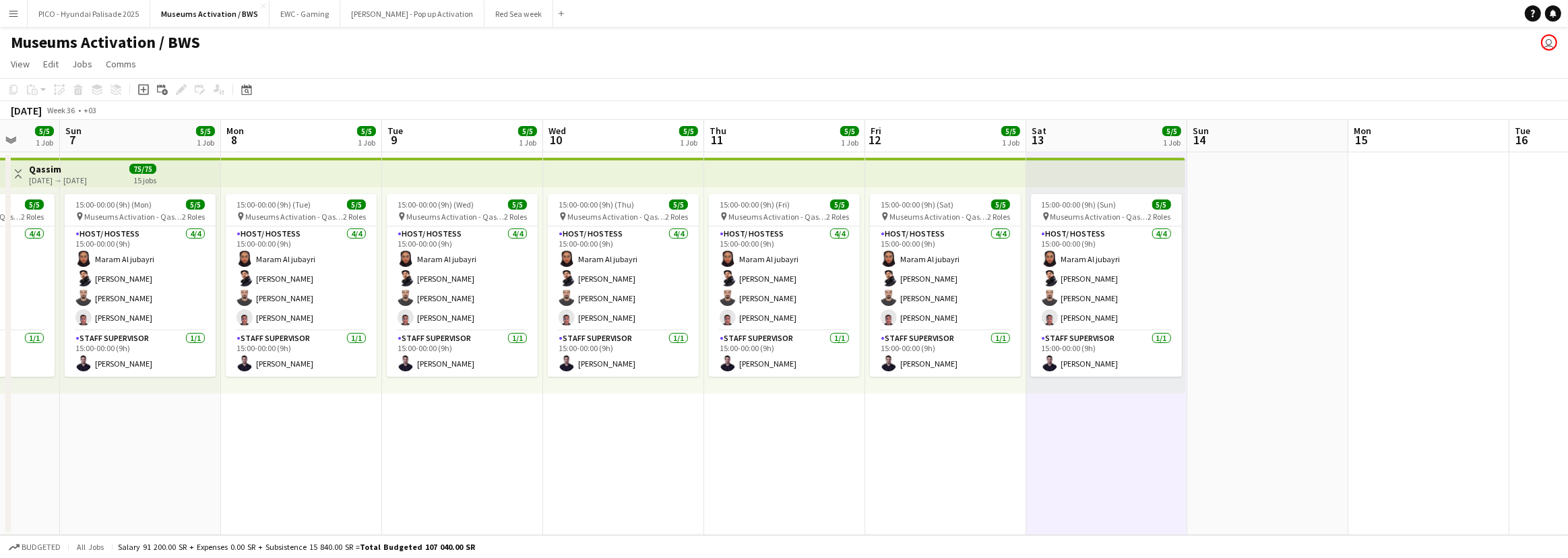
click at [1294, 358] on app-date-cell at bounding box center [1268, 343] width 161 height 383
